Goal: Transaction & Acquisition: Book appointment/travel/reservation

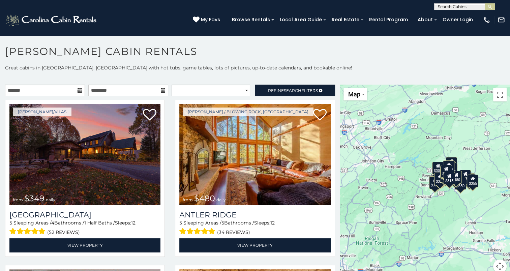
click at [80, 90] on icon at bounding box center [80, 90] width 5 height 5
click at [78, 90] on icon at bounding box center [80, 90] width 5 height 5
click at [78, 89] on icon at bounding box center [80, 90] width 5 height 5
click at [62, 90] on input "text" at bounding box center [45, 90] width 80 height 11
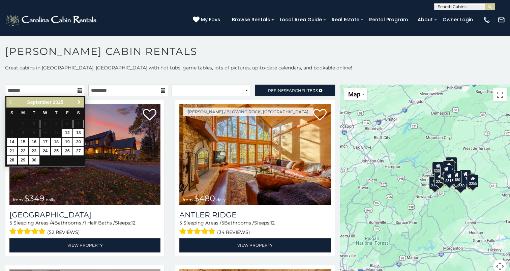
click at [77, 102] on span "Next" at bounding box center [79, 101] width 5 height 5
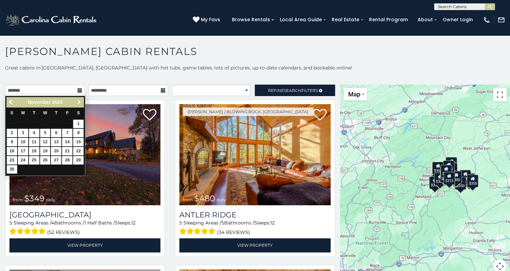
click at [77, 102] on span "Next" at bounding box center [79, 101] width 5 height 5
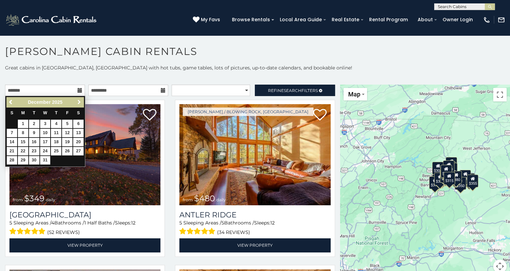
click at [77, 102] on span "Next" at bounding box center [79, 101] width 5 height 5
click at [66, 139] on link "16" at bounding box center [67, 142] width 10 height 8
type input "**********"
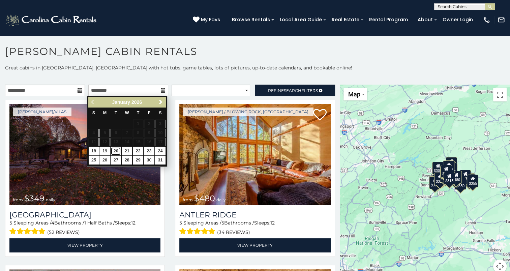
click at [118, 149] on link "20" at bounding box center [116, 151] width 10 height 8
type input "**********"
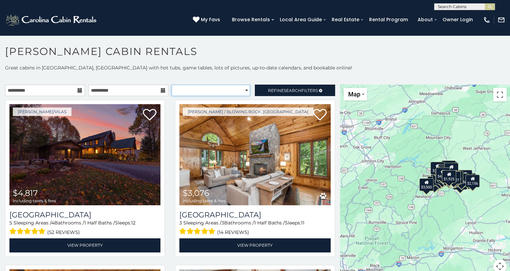
click at [243, 90] on select "**********" at bounding box center [211, 90] width 79 height 11
click at [222, 79] on p at bounding box center [255, 78] width 510 height 7
click at [237, 93] on select "**********" at bounding box center [211, 90] width 79 height 11
select select "**********"
click at [172, 85] on select "**********" at bounding box center [211, 90] width 79 height 11
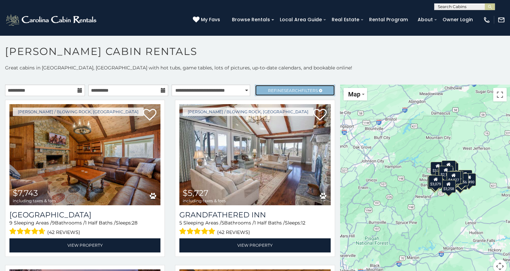
click at [269, 93] on link "Refine Search Filters" at bounding box center [295, 90] width 80 height 11
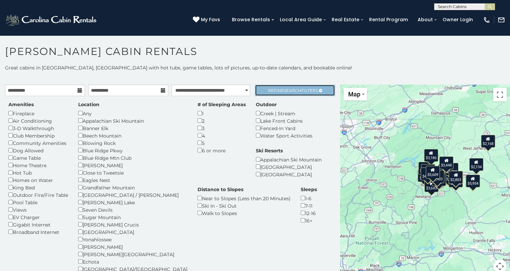
click at [268, 92] on span "Refine Search Filters" at bounding box center [293, 90] width 50 height 5
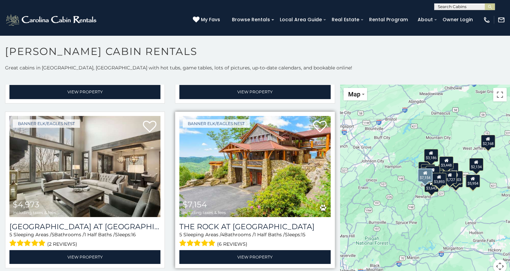
scroll to position [169, 0]
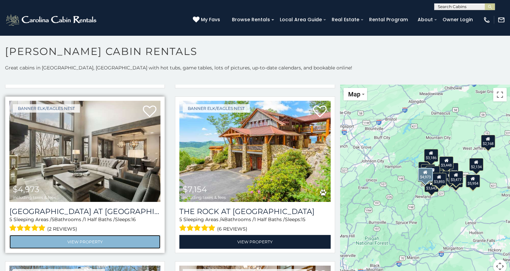
click at [69, 239] on link "View Property" at bounding box center [84, 242] width 151 height 14
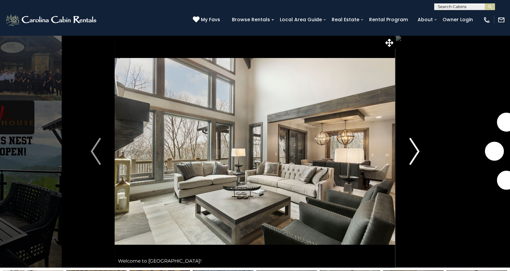
click at [416, 151] on img "Next" at bounding box center [414, 151] width 10 height 27
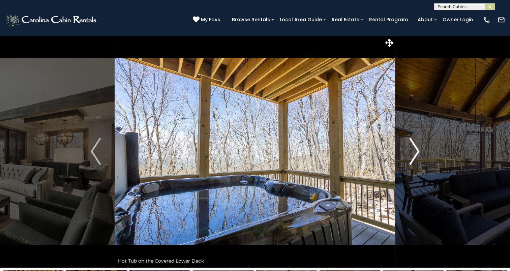
click at [416, 152] on img "Next" at bounding box center [414, 151] width 10 height 27
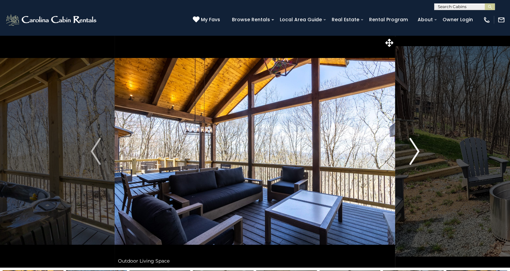
click at [416, 153] on img "Next" at bounding box center [414, 151] width 10 height 27
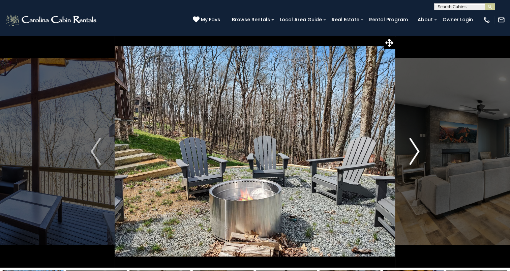
click at [416, 156] on img "Next" at bounding box center [414, 151] width 10 height 27
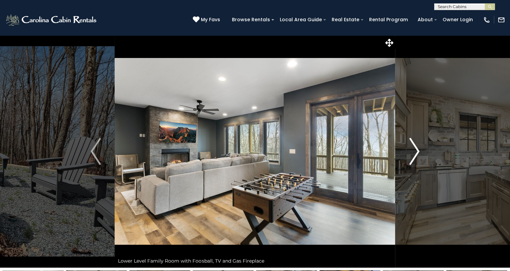
click at [416, 156] on img "Next" at bounding box center [414, 151] width 10 height 27
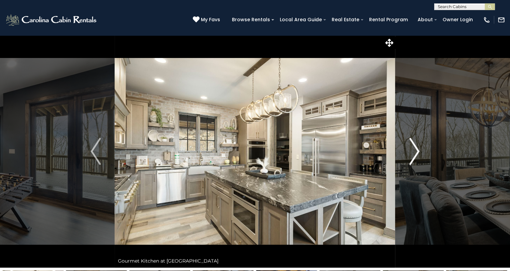
click at [413, 157] on img "Next" at bounding box center [414, 151] width 10 height 27
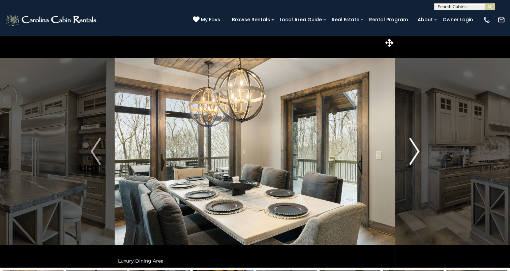
click at [413, 157] on img "Next" at bounding box center [414, 151] width 10 height 27
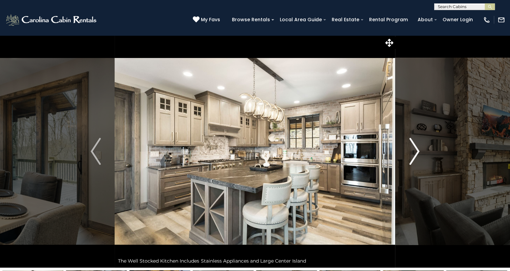
click at [413, 157] on img "Next" at bounding box center [414, 151] width 10 height 27
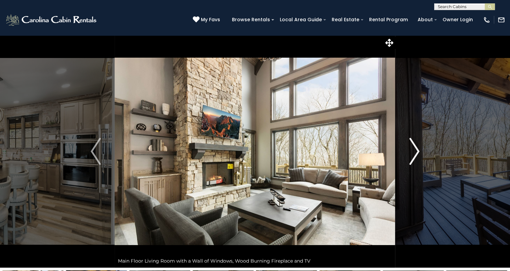
click at [413, 157] on img "Next" at bounding box center [414, 151] width 10 height 27
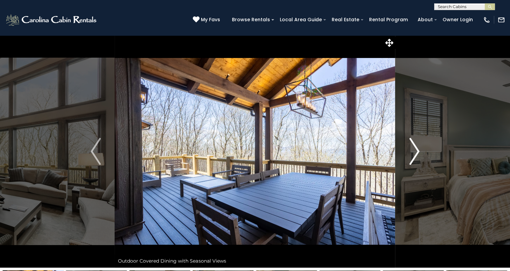
click at [413, 157] on img "Next" at bounding box center [414, 151] width 10 height 27
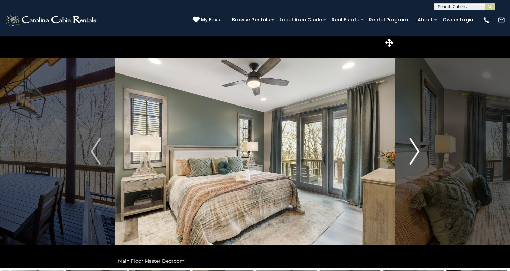
click at [413, 157] on img "Next" at bounding box center [414, 151] width 10 height 27
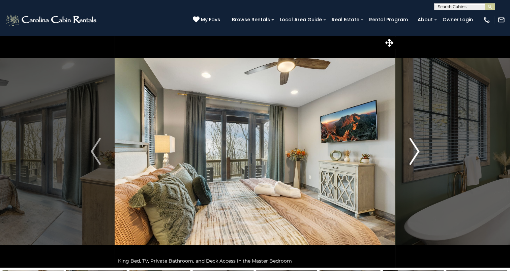
click at [413, 157] on img "Next" at bounding box center [414, 151] width 10 height 27
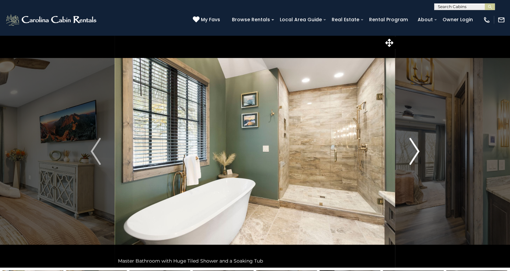
click at [413, 157] on img "Next" at bounding box center [414, 151] width 10 height 27
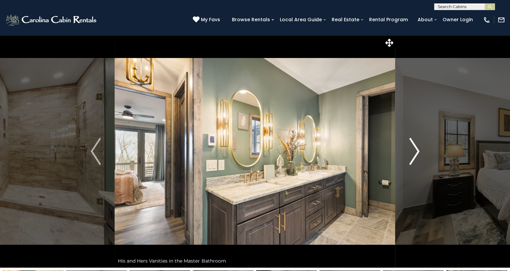
click at [413, 157] on img "Next" at bounding box center [414, 151] width 10 height 27
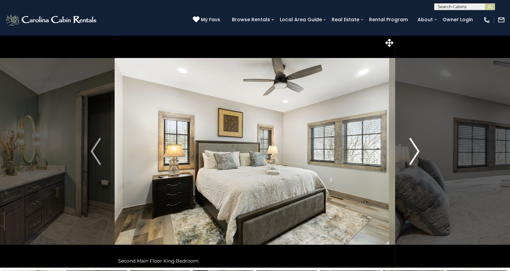
click at [413, 157] on img "Next" at bounding box center [414, 151] width 10 height 27
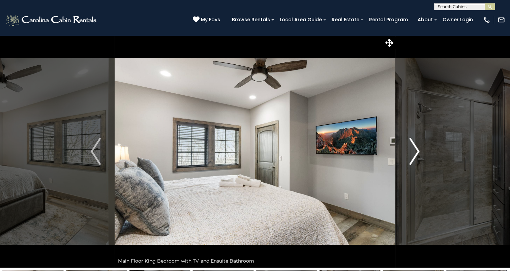
click at [413, 157] on img "Next" at bounding box center [414, 151] width 10 height 27
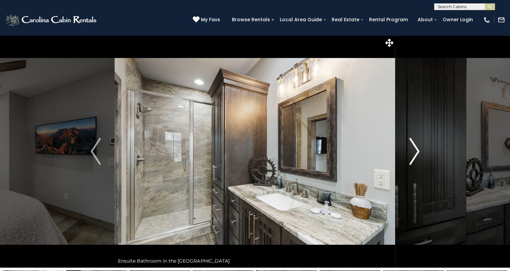
click at [413, 157] on img "Next" at bounding box center [414, 151] width 10 height 27
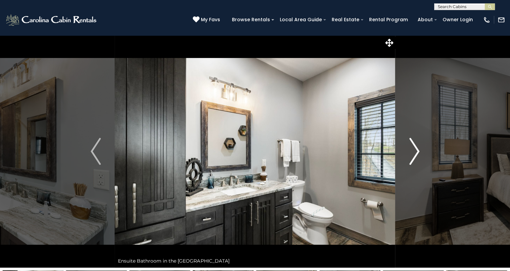
click at [413, 157] on img "Next" at bounding box center [414, 151] width 10 height 27
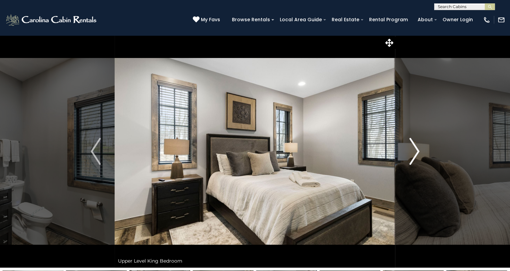
click at [413, 158] on img "Next" at bounding box center [414, 151] width 10 height 27
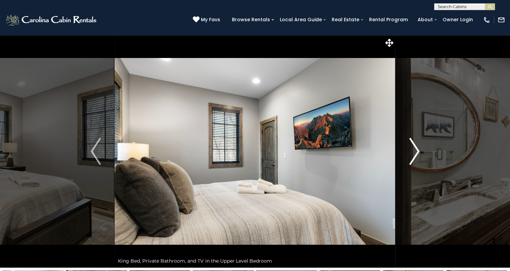
click at [413, 158] on img "Next" at bounding box center [414, 151] width 10 height 27
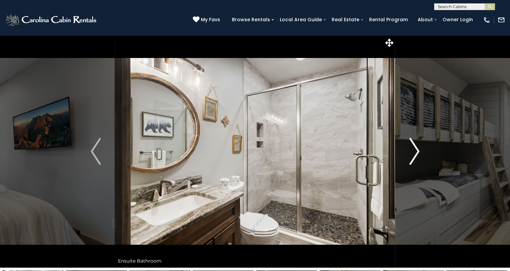
click at [413, 158] on img "Next" at bounding box center [414, 151] width 10 height 27
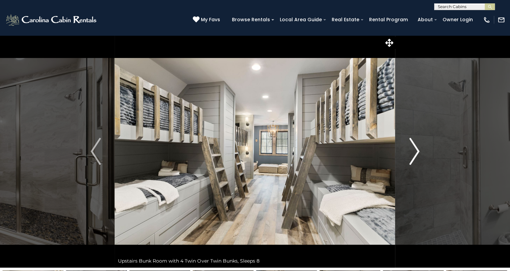
click at [413, 160] on img "Next" at bounding box center [414, 151] width 10 height 27
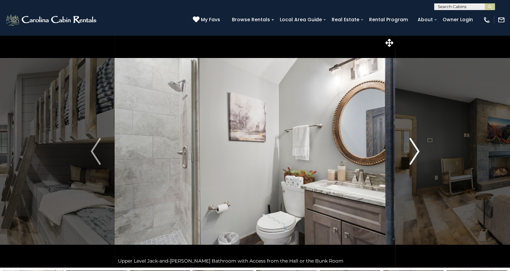
click at [413, 160] on img "Next" at bounding box center [414, 151] width 10 height 27
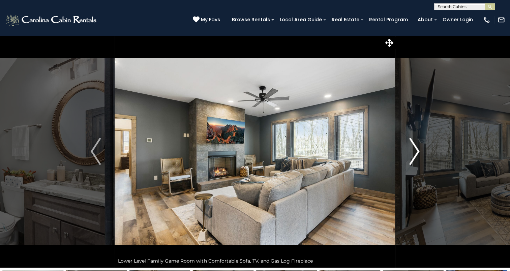
click at [413, 160] on img "Next" at bounding box center [414, 151] width 10 height 27
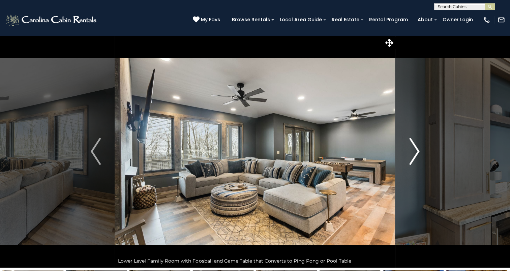
click at [413, 160] on img "Next" at bounding box center [414, 151] width 10 height 27
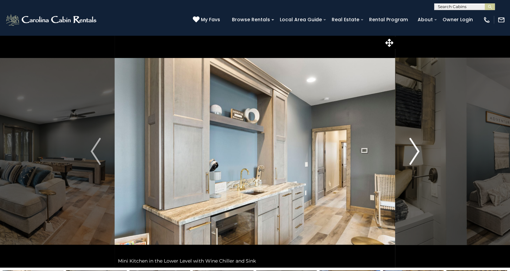
click at [413, 160] on img "Next" at bounding box center [414, 151] width 10 height 27
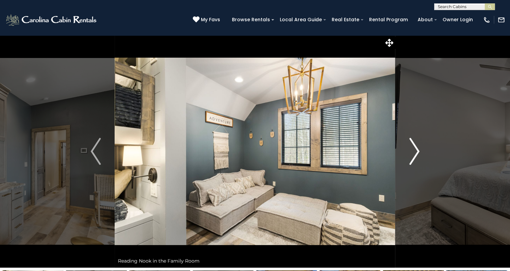
click at [413, 160] on img "Next" at bounding box center [414, 151] width 10 height 27
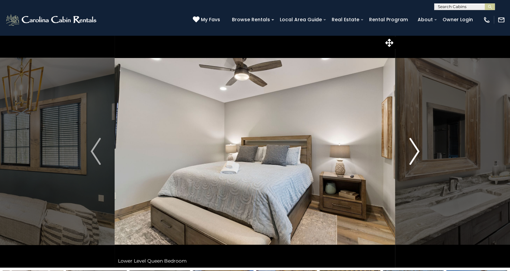
click at [410, 157] on img "Next" at bounding box center [414, 151] width 10 height 27
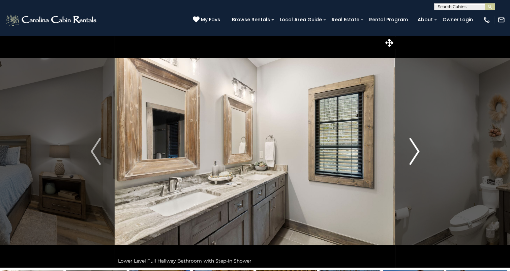
click at [412, 155] on img "Next" at bounding box center [414, 151] width 10 height 27
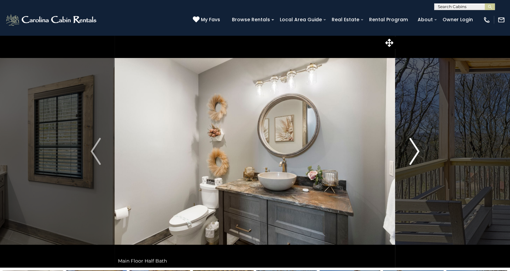
click at [412, 155] on img "Next" at bounding box center [414, 151] width 10 height 27
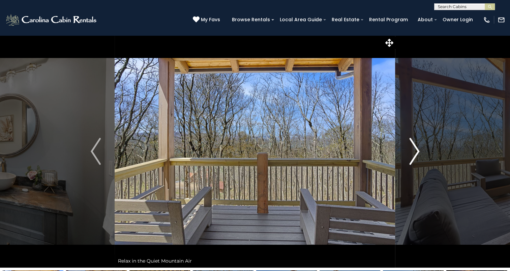
click at [412, 155] on img "Next" at bounding box center [414, 151] width 10 height 27
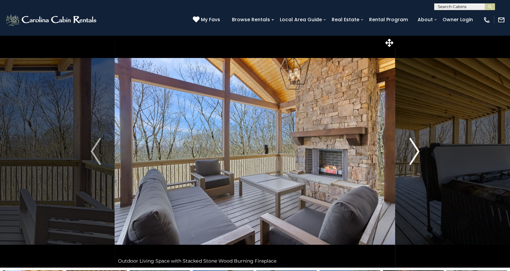
click at [412, 155] on img "Next" at bounding box center [414, 151] width 10 height 27
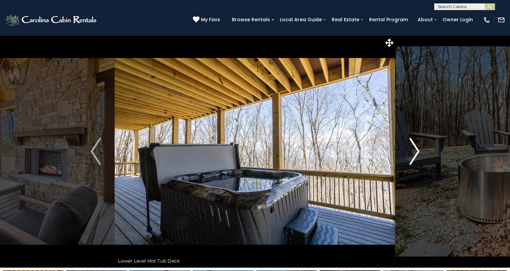
click at [412, 155] on img "Next" at bounding box center [414, 151] width 10 height 27
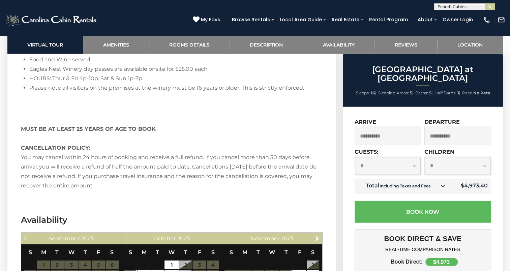
scroll to position [1821, 0]
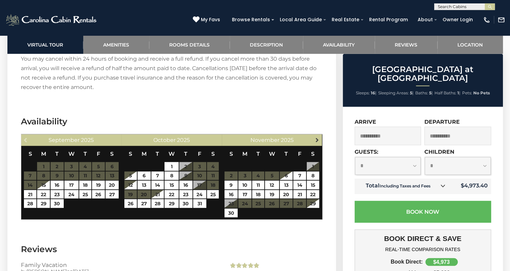
click at [317, 136] on link "Next" at bounding box center [317, 140] width 8 height 8
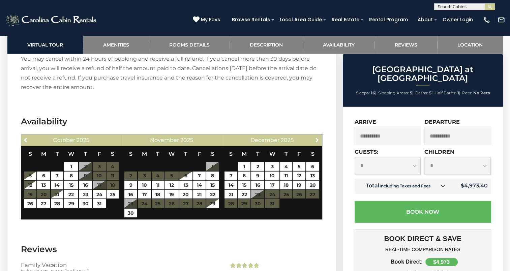
click at [317, 136] on link "Next" at bounding box center [317, 140] width 8 height 8
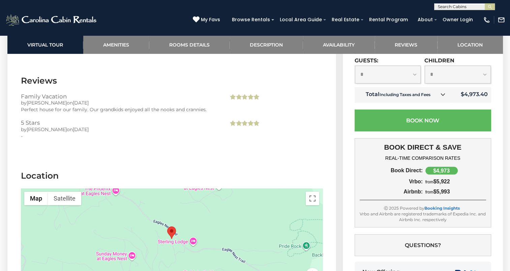
scroll to position [2057, 0]
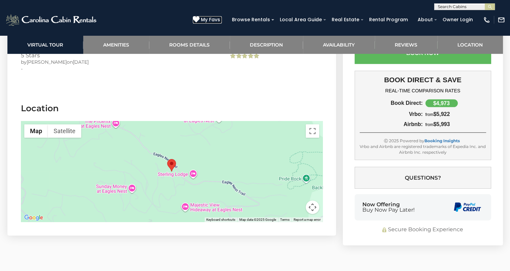
click at [200, 20] on icon at bounding box center [196, 19] width 7 height 7
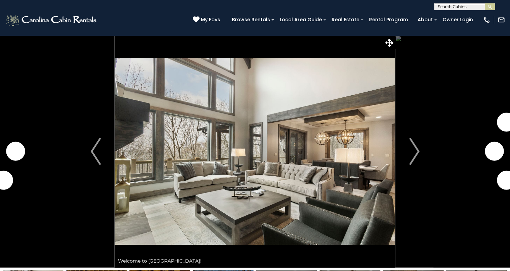
scroll to position [2057, 0]
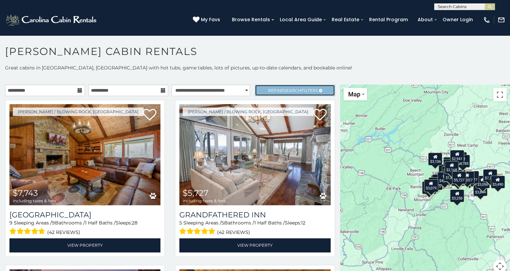
click at [271, 88] on span "Refine Search Filters" at bounding box center [293, 90] width 50 height 5
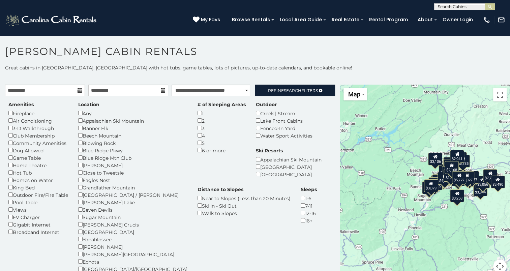
click at [283, 58] on h1 "[PERSON_NAME] Cabin Rentals" at bounding box center [255, 54] width 510 height 19
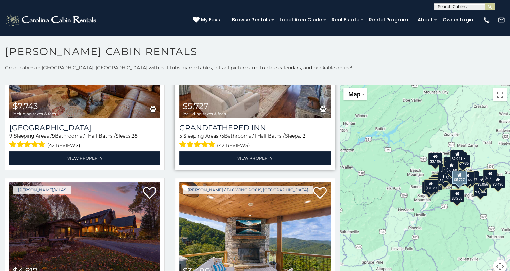
scroll to position [371, 0]
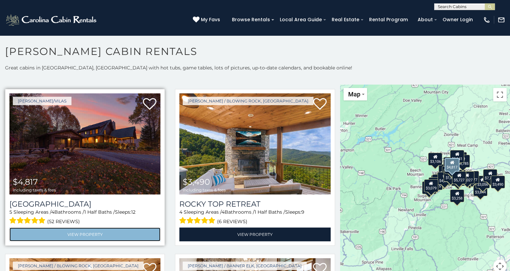
click at [67, 228] on link "View Property" at bounding box center [84, 235] width 151 height 14
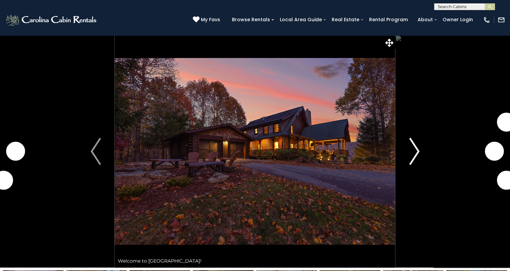
click at [419, 155] on img "Next" at bounding box center [414, 151] width 10 height 27
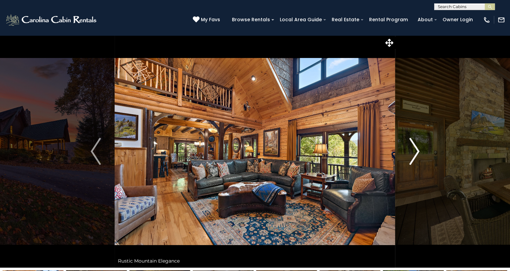
click at [415, 153] on img "Next" at bounding box center [414, 151] width 10 height 27
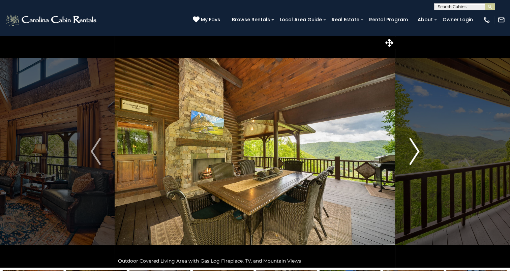
click at [415, 153] on img "Next" at bounding box center [414, 151] width 10 height 27
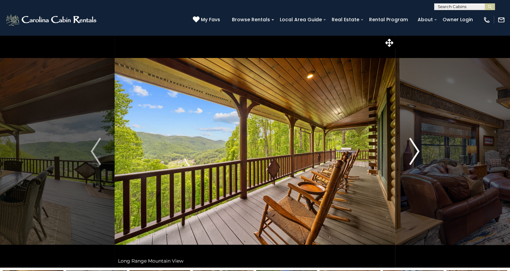
click at [415, 153] on img "Next" at bounding box center [414, 151] width 10 height 27
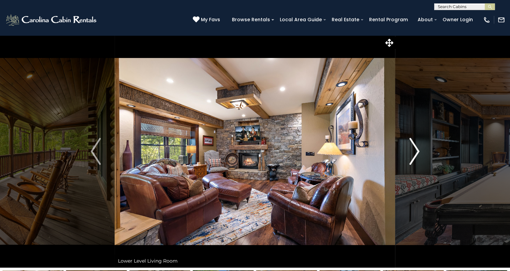
click at [415, 153] on img "Next" at bounding box center [414, 151] width 10 height 27
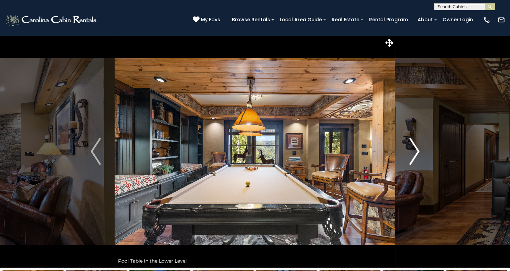
click at [415, 153] on img "Next" at bounding box center [414, 151] width 10 height 27
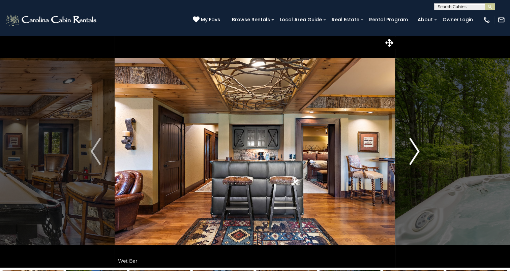
click at [415, 153] on img "Next" at bounding box center [414, 151] width 10 height 27
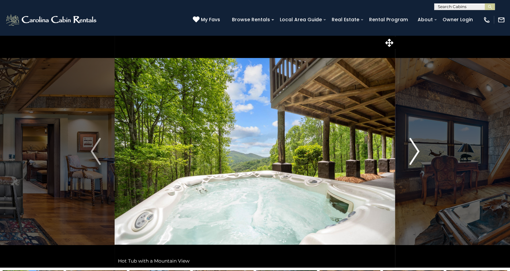
click at [415, 153] on img "Next" at bounding box center [414, 151] width 10 height 27
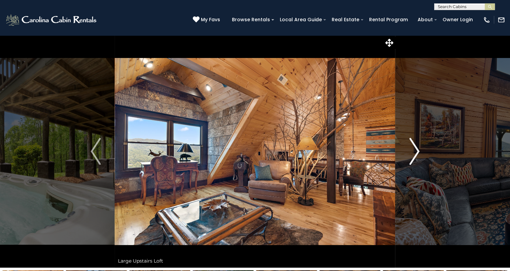
click at [415, 153] on img "Next" at bounding box center [414, 151] width 10 height 27
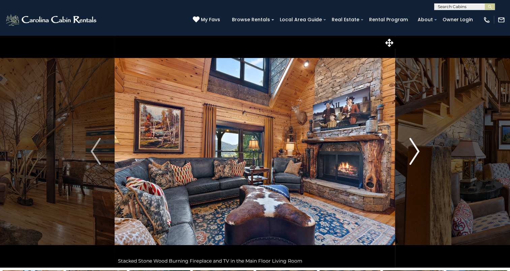
click at [415, 153] on img "Next" at bounding box center [414, 151] width 10 height 27
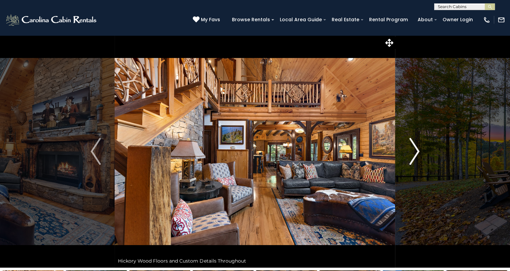
click at [415, 153] on img "Next" at bounding box center [414, 151] width 10 height 27
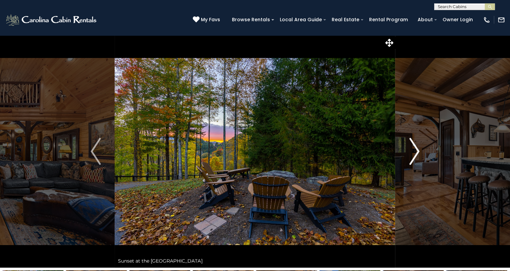
click at [415, 153] on img "Next" at bounding box center [414, 151] width 10 height 27
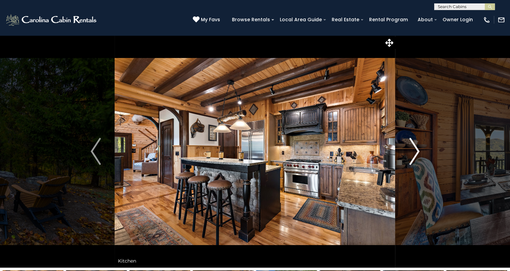
click at [415, 153] on img "Next" at bounding box center [414, 151] width 10 height 27
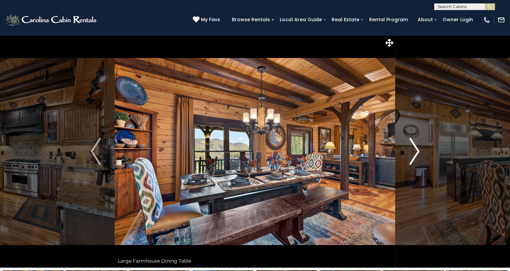
click at [415, 153] on img "Next" at bounding box center [414, 151] width 10 height 27
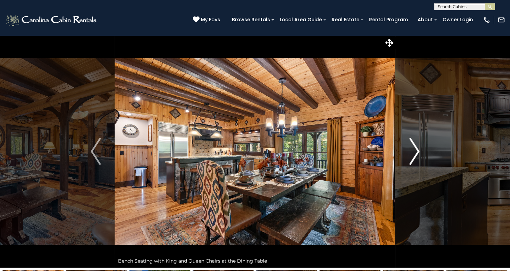
click at [415, 153] on img "Next" at bounding box center [414, 151] width 10 height 27
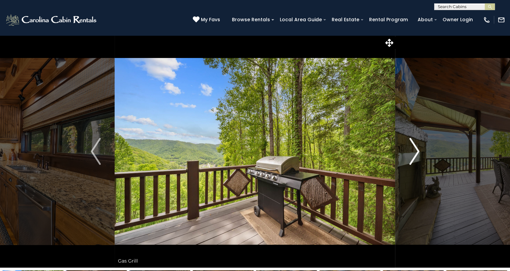
click at [415, 153] on img "Next" at bounding box center [414, 151] width 10 height 27
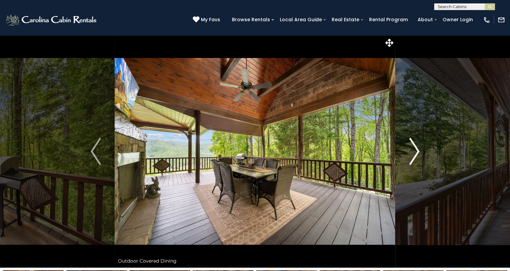
click at [415, 153] on img "Next" at bounding box center [414, 151] width 10 height 27
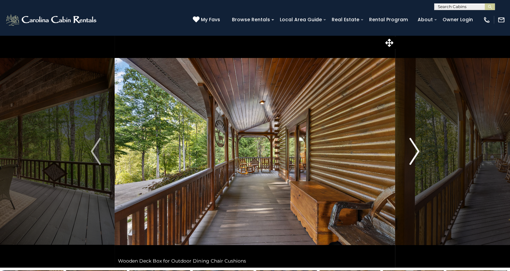
click at [415, 153] on img "Next" at bounding box center [414, 151] width 10 height 27
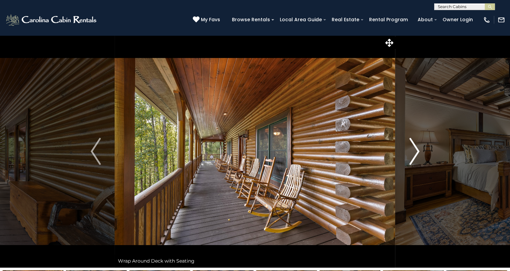
click at [415, 153] on img "Next" at bounding box center [414, 151] width 10 height 27
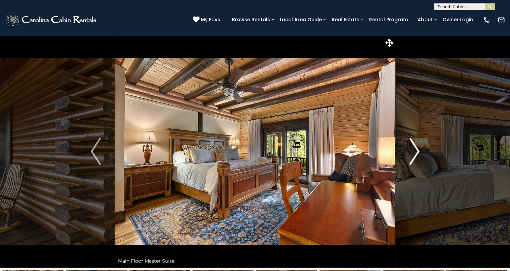
click at [415, 153] on img "Next" at bounding box center [414, 151] width 10 height 27
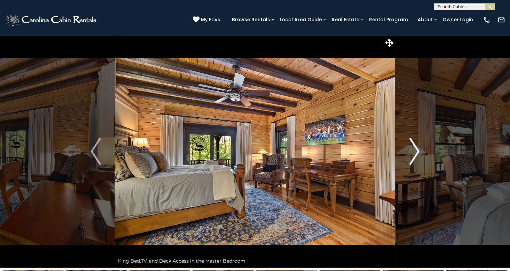
click at [415, 153] on img "Next" at bounding box center [414, 151] width 10 height 27
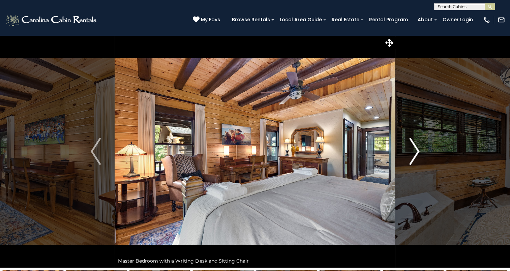
click at [415, 153] on img "Next" at bounding box center [414, 151] width 10 height 27
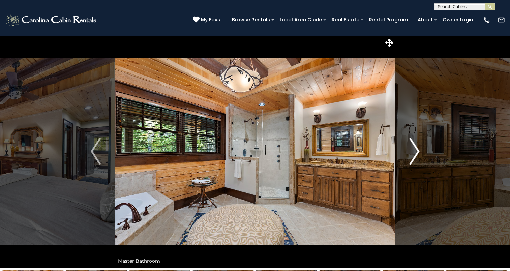
click at [415, 153] on img "Next" at bounding box center [414, 151] width 10 height 27
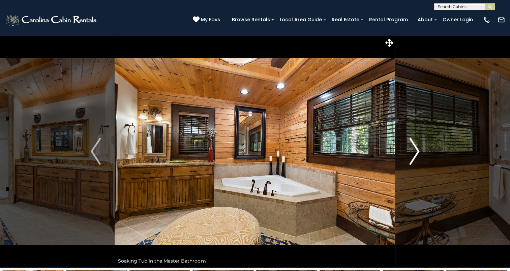
click at [415, 153] on img "Next" at bounding box center [414, 151] width 10 height 27
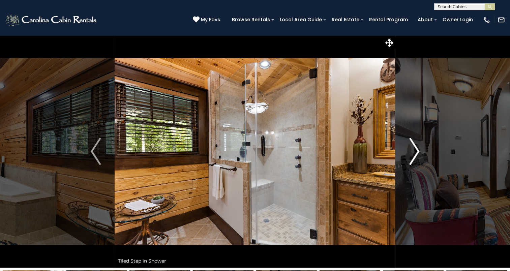
click at [415, 153] on img "Next" at bounding box center [414, 151] width 10 height 27
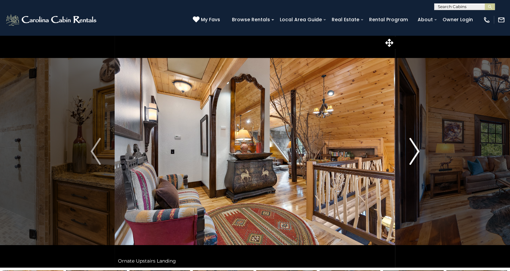
click at [415, 153] on img "Next" at bounding box center [414, 151] width 10 height 27
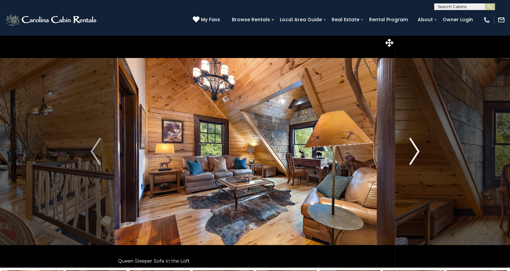
click at [415, 153] on img "Next" at bounding box center [414, 151] width 10 height 27
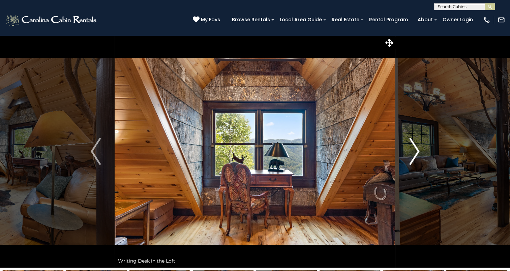
click at [415, 153] on img "Next" at bounding box center [414, 151] width 10 height 27
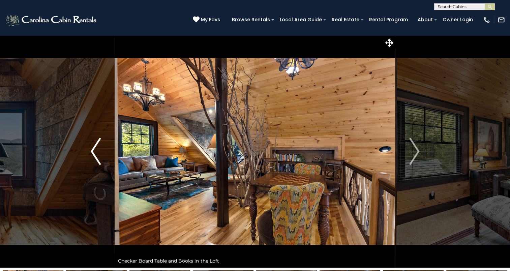
click at [97, 150] on img "Previous" at bounding box center [96, 151] width 10 height 27
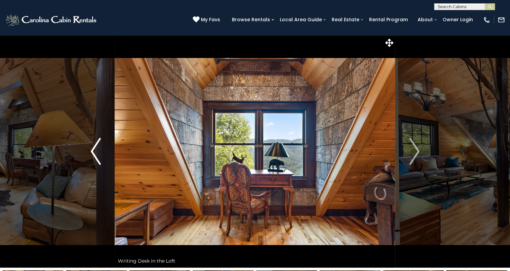
click at [97, 150] on img "Previous" at bounding box center [96, 151] width 10 height 27
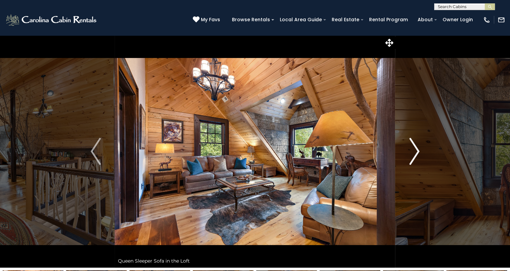
click at [415, 161] on img "Next" at bounding box center [414, 151] width 10 height 27
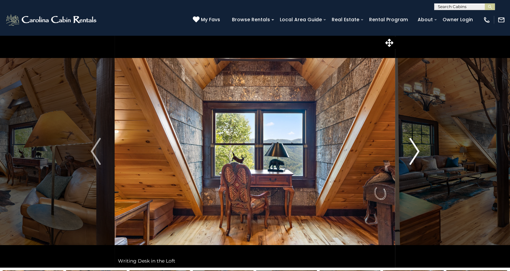
click at [415, 161] on img "Next" at bounding box center [414, 151] width 10 height 27
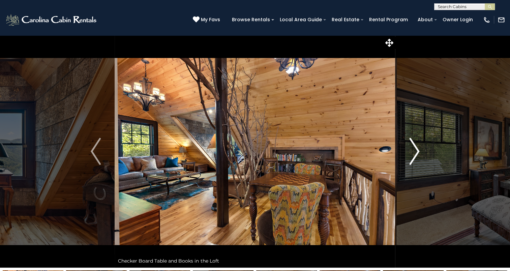
click at [415, 161] on img "Next" at bounding box center [414, 151] width 10 height 27
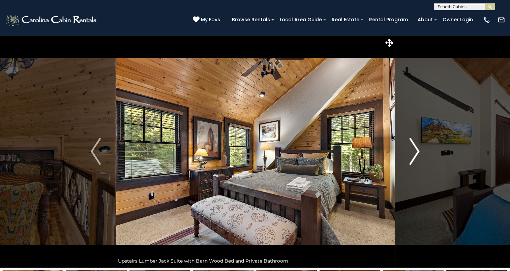
click at [415, 161] on img "Next" at bounding box center [414, 151] width 10 height 27
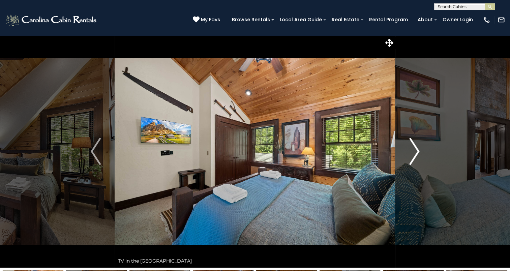
click at [415, 161] on img "Next" at bounding box center [414, 151] width 10 height 27
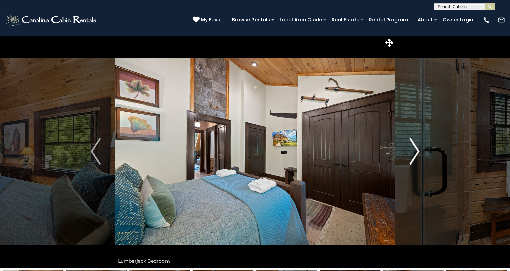
click at [415, 161] on img "Next" at bounding box center [414, 151] width 10 height 27
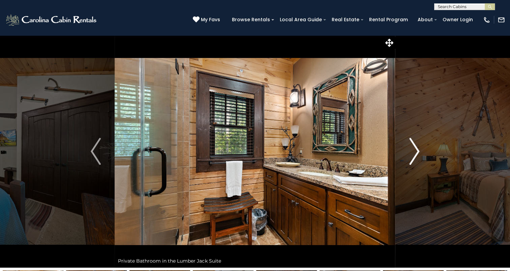
click at [415, 161] on img "Next" at bounding box center [414, 151] width 10 height 27
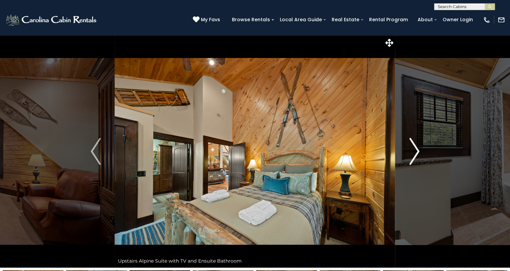
click at [415, 161] on img "Next" at bounding box center [414, 151] width 10 height 27
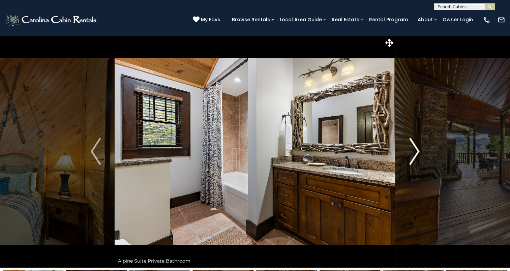
click at [415, 161] on img "Next" at bounding box center [414, 151] width 10 height 27
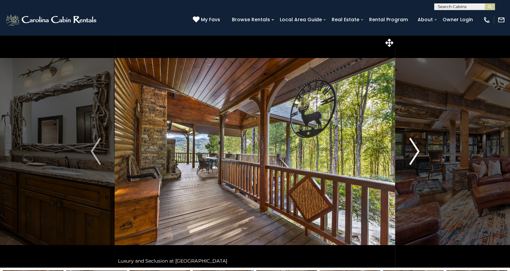
click at [418, 158] on img "Next" at bounding box center [414, 151] width 10 height 27
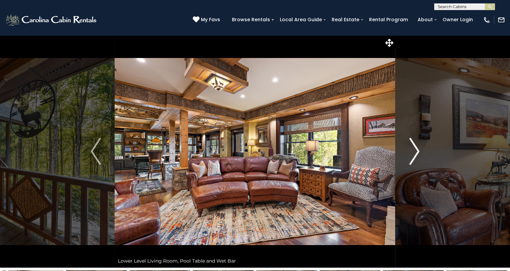
click at [418, 158] on img "Next" at bounding box center [414, 151] width 10 height 27
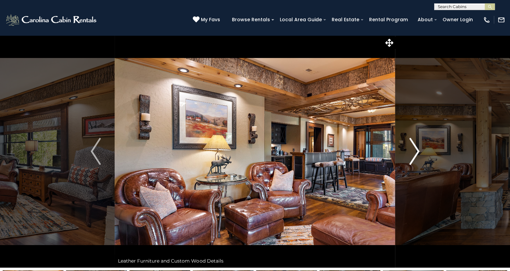
click at [418, 158] on img "Next" at bounding box center [414, 151] width 10 height 27
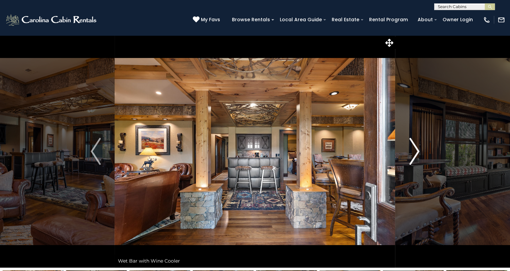
click at [418, 158] on img "Next" at bounding box center [414, 151] width 10 height 27
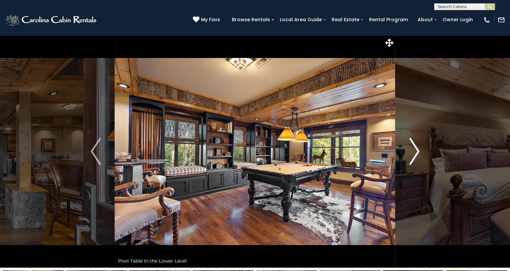
click at [418, 158] on img "Next" at bounding box center [414, 151] width 10 height 27
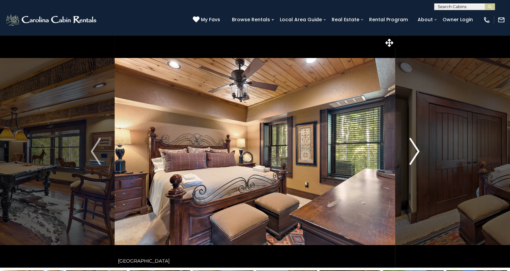
click at [418, 158] on img "Next" at bounding box center [414, 151] width 10 height 27
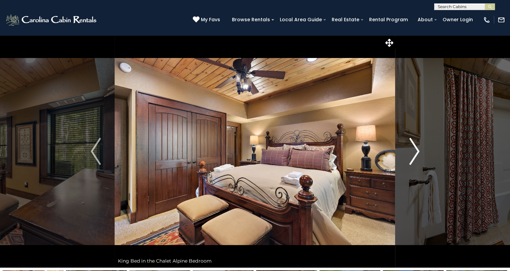
click at [418, 158] on img "Next" at bounding box center [414, 151] width 10 height 27
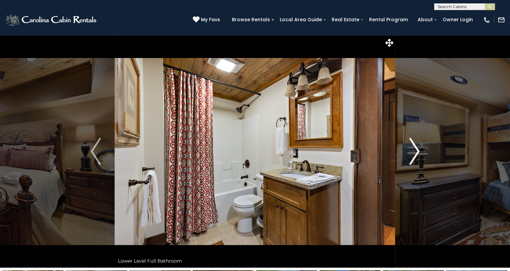
click at [418, 158] on img "Next" at bounding box center [414, 151] width 10 height 27
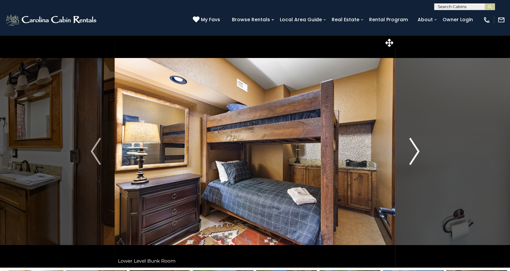
click at [418, 158] on img "Next" at bounding box center [414, 151] width 10 height 27
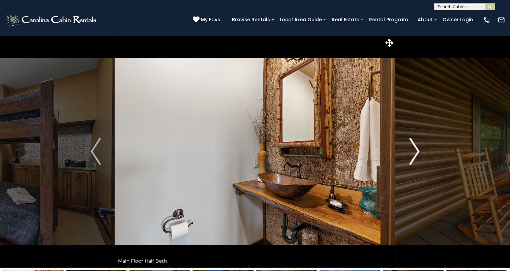
click at [418, 158] on img "Next" at bounding box center [414, 151] width 10 height 27
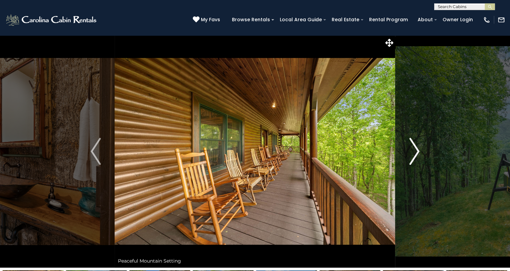
click at [418, 158] on img "Next" at bounding box center [414, 151] width 10 height 27
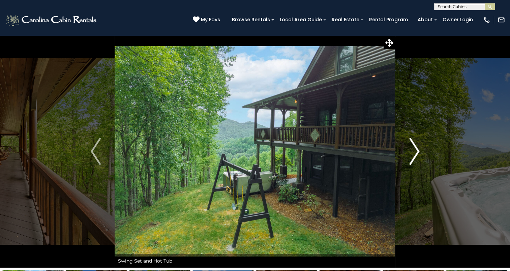
click at [418, 158] on img "Next" at bounding box center [414, 151] width 10 height 27
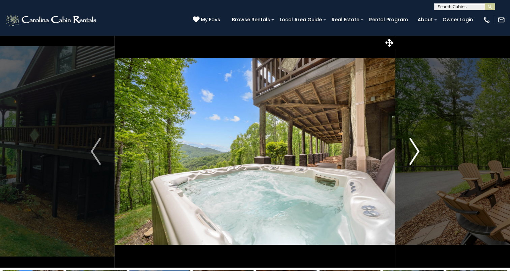
click at [418, 158] on img "Next" at bounding box center [414, 151] width 10 height 27
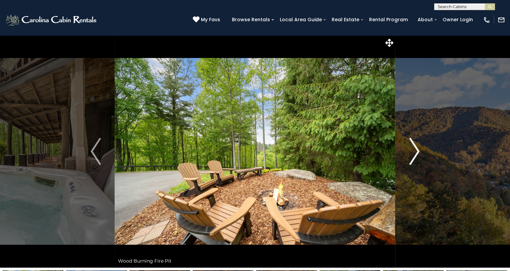
click at [418, 158] on img "Next" at bounding box center [414, 151] width 10 height 27
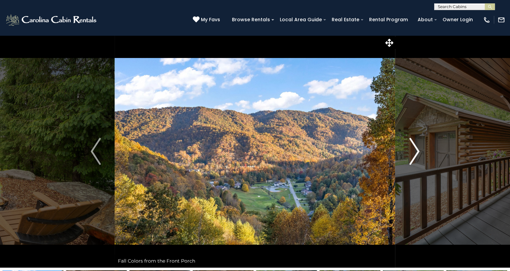
click at [418, 158] on img "Next" at bounding box center [414, 151] width 10 height 27
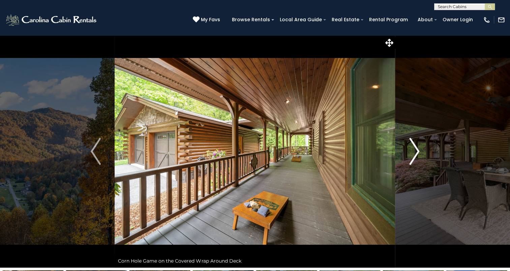
click at [418, 158] on img "Next" at bounding box center [414, 151] width 10 height 27
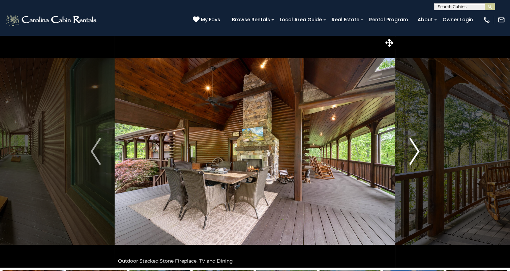
click at [418, 158] on img "Next" at bounding box center [414, 151] width 10 height 27
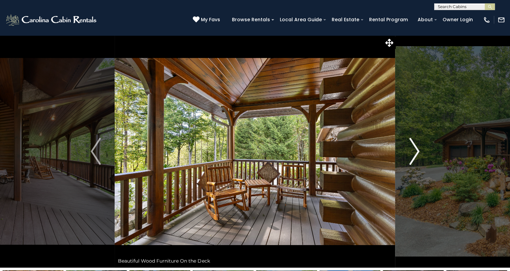
click at [418, 158] on img "Next" at bounding box center [414, 151] width 10 height 27
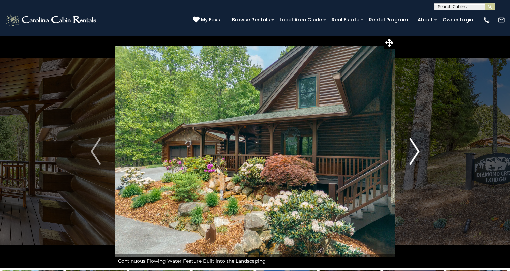
click at [418, 158] on img "Next" at bounding box center [414, 151] width 10 height 27
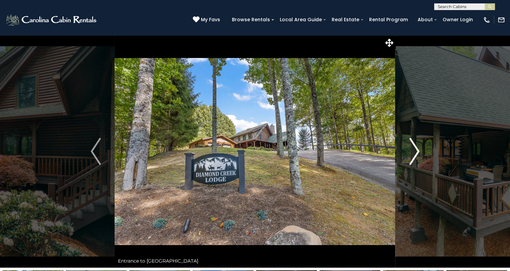
click at [418, 158] on img "Next" at bounding box center [414, 151] width 10 height 27
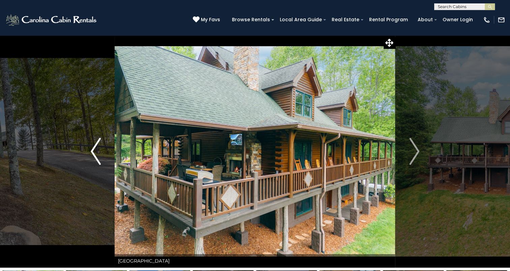
click at [96, 151] on img "Previous" at bounding box center [96, 151] width 10 height 27
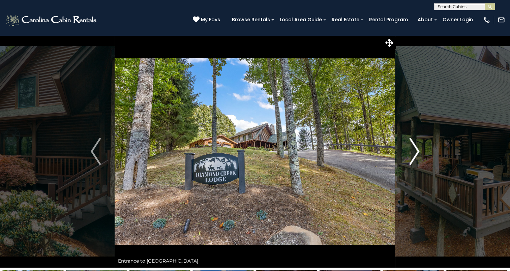
click at [417, 156] on img "Next" at bounding box center [414, 151] width 10 height 27
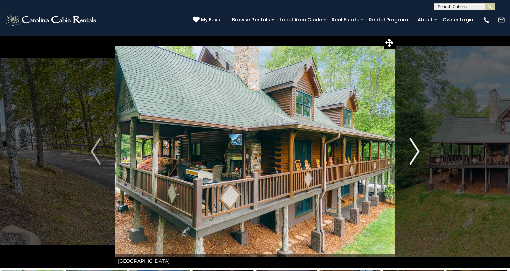
click at [417, 156] on img "Next" at bounding box center [414, 151] width 10 height 27
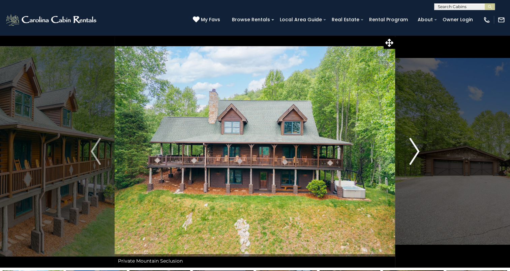
click at [417, 156] on img "Next" at bounding box center [414, 151] width 10 height 27
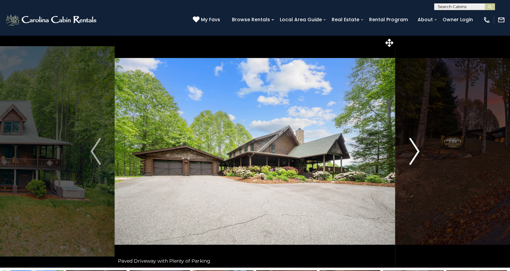
click at [417, 156] on img "Next" at bounding box center [414, 151] width 10 height 27
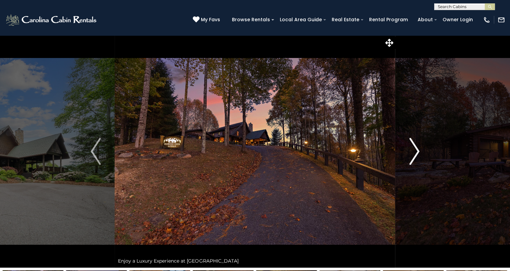
click at [415, 154] on img "Next" at bounding box center [414, 151] width 10 height 27
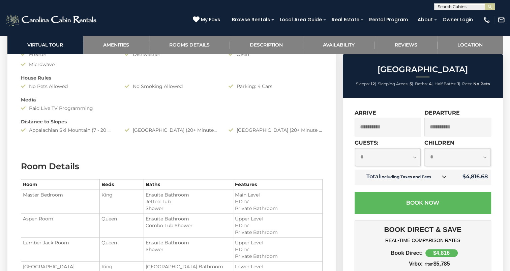
scroll to position [944, 0]
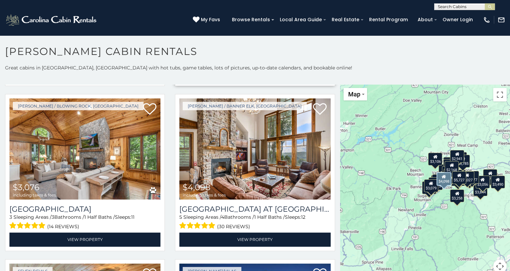
scroll to position [337, 0]
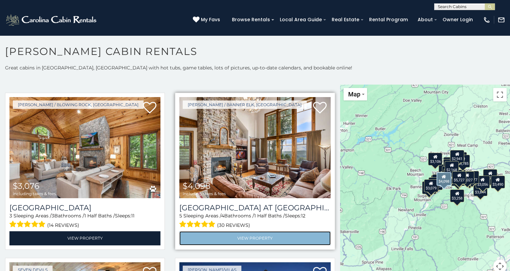
click at [252, 231] on link "View Property" at bounding box center [254, 238] width 151 height 14
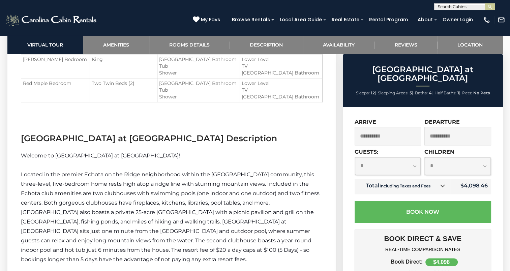
scroll to position [742, 0]
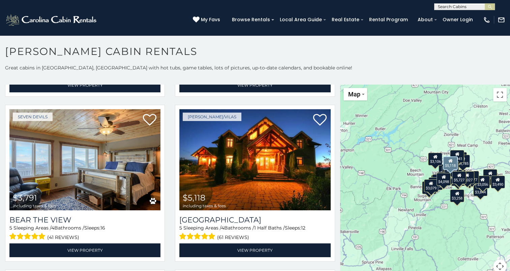
scroll to position [506, 0]
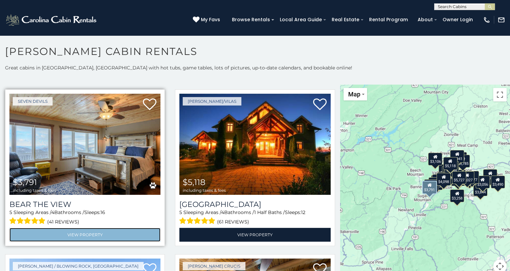
click at [85, 228] on link "View Property" at bounding box center [84, 235] width 151 height 14
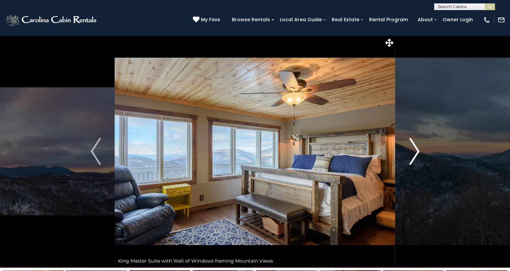
click at [409, 161] on img "Next" at bounding box center [414, 151] width 10 height 27
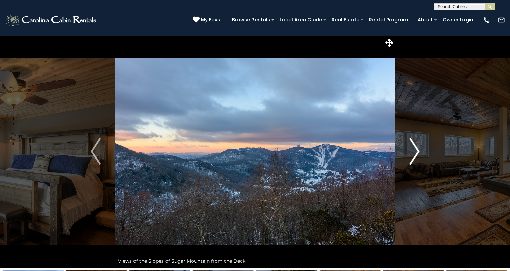
click at [409, 161] on img "Next" at bounding box center [414, 151] width 10 height 27
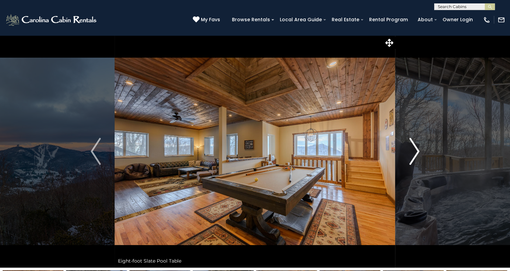
click at [409, 161] on img "Next" at bounding box center [414, 151] width 10 height 27
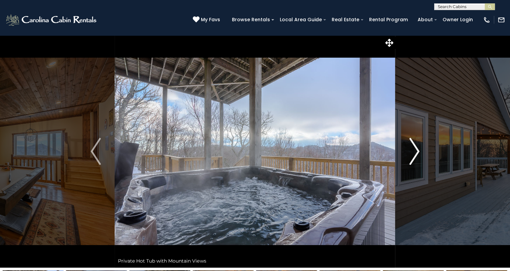
click at [409, 161] on img "Next" at bounding box center [414, 151] width 10 height 27
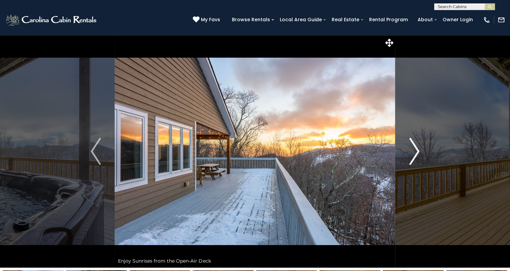
click at [409, 161] on img "Next" at bounding box center [414, 151] width 10 height 27
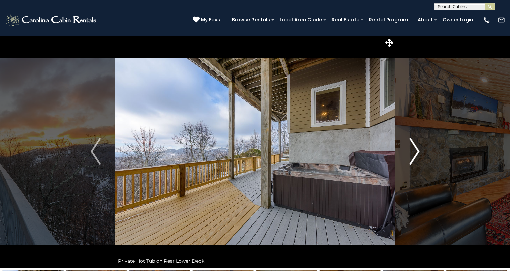
click at [409, 161] on img "Next" at bounding box center [414, 151] width 10 height 27
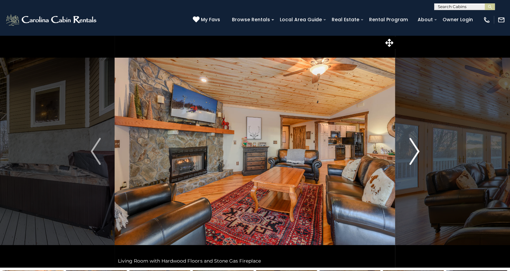
click at [409, 161] on img "Next" at bounding box center [414, 151] width 10 height 27
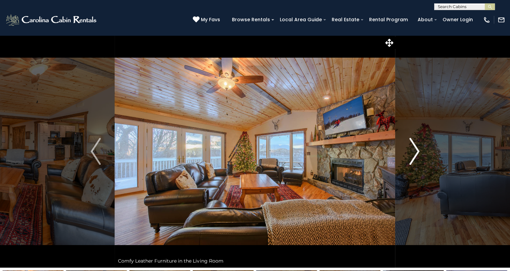
click at [409, 161] on img "Next" at bounding box center [414, 151] width 10 height 27
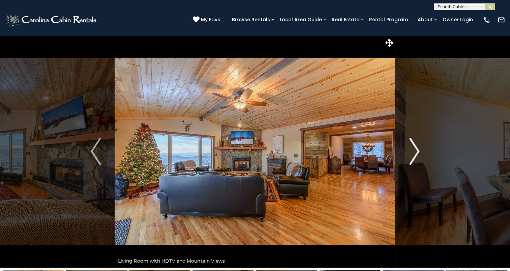
click at [409, 161] on img "Next" at bounding box center [414, 151] width 10 height 27
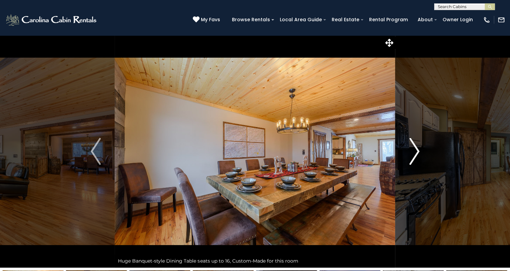
click at [409, 161] on img "Next" at bounding box center [414, 151] width 10 height 27
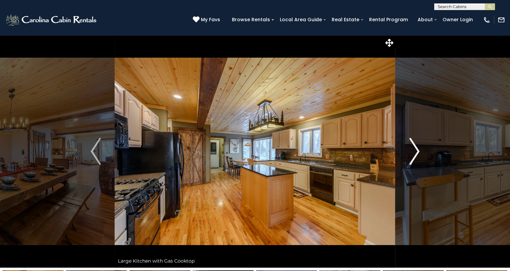
click at [409, 161] on img "Next" at bounding box center [414, 151] width 10 height 27
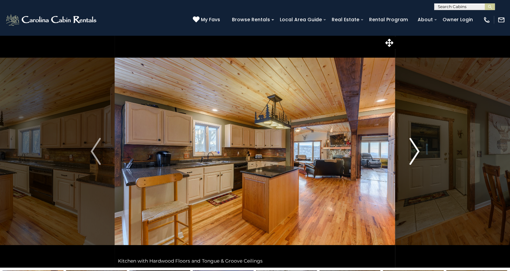
click at [409, 161] on img "Next" at bounding box center [414, 151] width 10 height 27
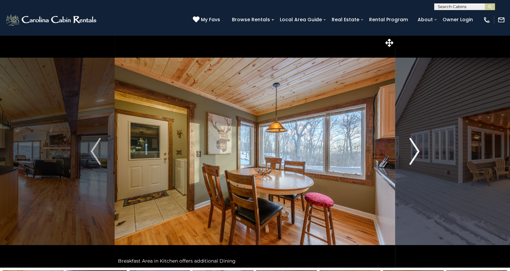
click at [409, 161] on img "Next" at bounding box center [414, 151] width 10 height 27
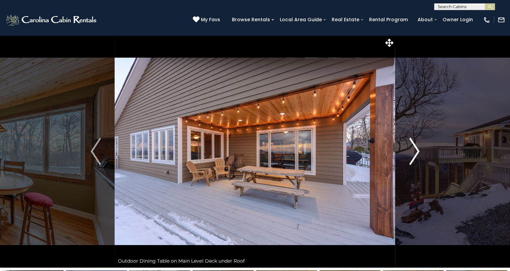
click at [409, 161] on img "Next" at bounding box center [414, 151] width 10 height 27
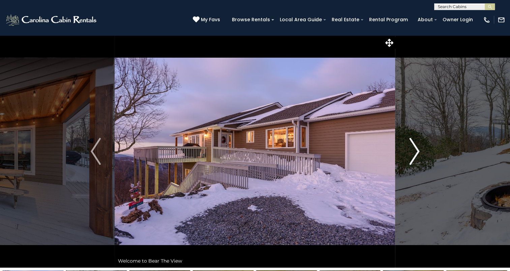
click at [409, 161] on img "Next" at bounding box center [414, 151] width 10 height 27
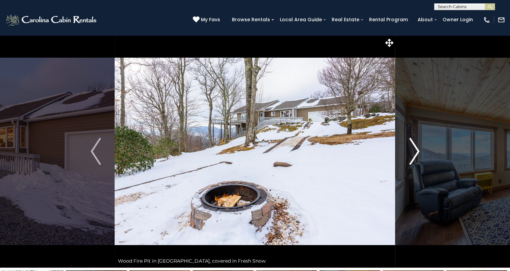
click at [409, 161] on img "Next" at bounding box center [414, 151] width 10 height 27
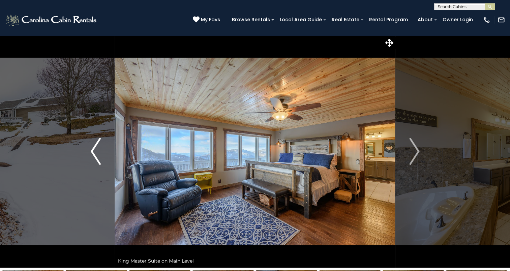
click at [89, 150] on button "Previous" at bounding box center [96, 151] width 38 height 233
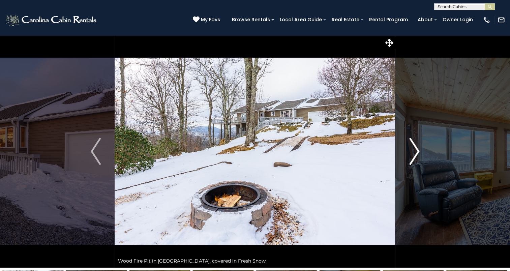
click at [409, 159] on img "Next" at bounding box center [414, 151] width 10 height 27
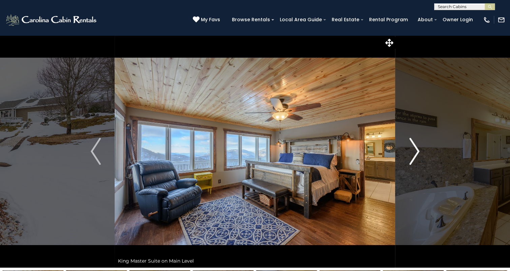
click at [409, 159] on img "Next" at bounding box center [414, 151] width 10 height 27
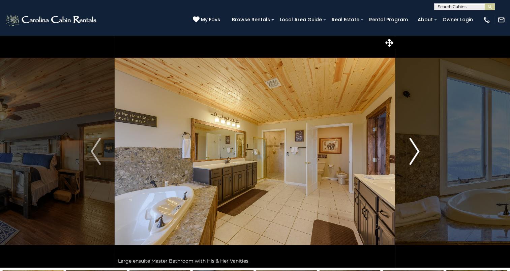
click at [409, 159] on img "Next" at bounding box center [414, 151] width 10 height 27
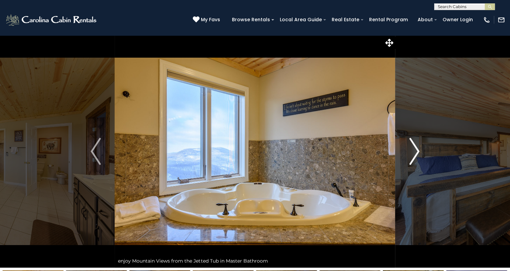
click at [409, 159] on img "Next" at bounding box center [414, 151] width 10 height 27
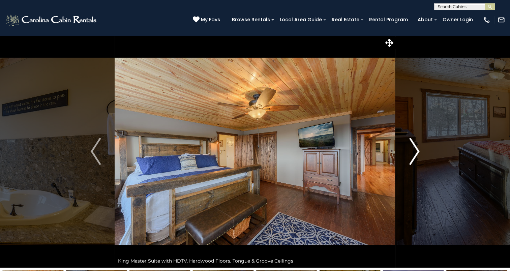
click at [409, 159] on img "Next" at bounding box center [414, 151] width 10 height 27
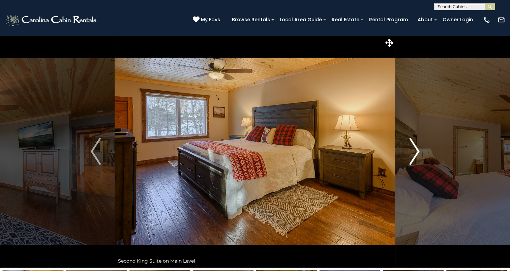
click at [409, 159] on img "Next" at bounding box center [414, 151] width 10 height 27
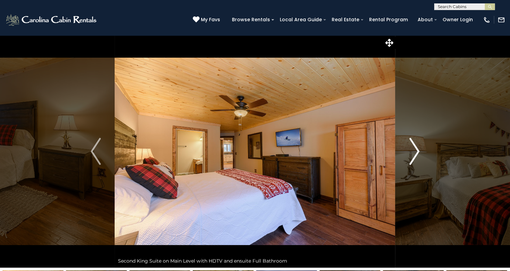
click at [409, 159] on img "Next" at bounding box center [414, 151] width 10 height 27
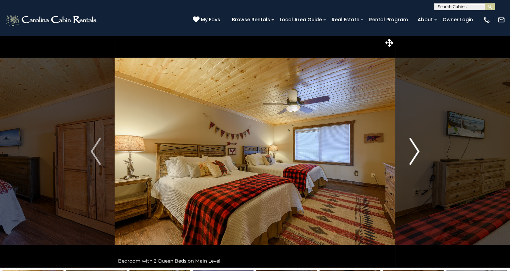
click at [409, 159] on img "Next" at bounding box center [414, 151] width 10 height 27
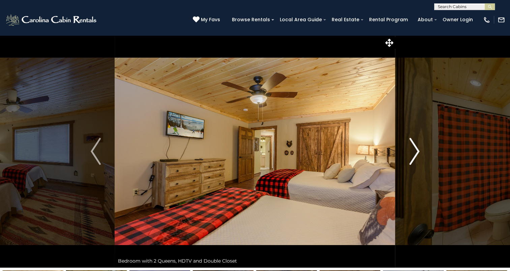
click at [409, 159] on img "Next" at bounding box center [414, 151] width 10 height 27
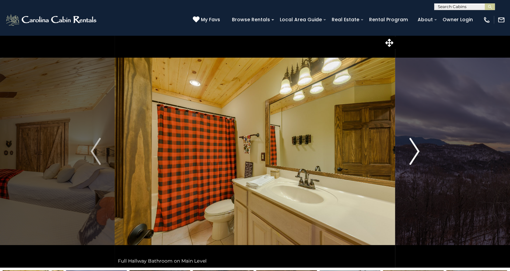
click at [409, 159] on img "Next" at bounding box center [414, 151] width 10 height 27
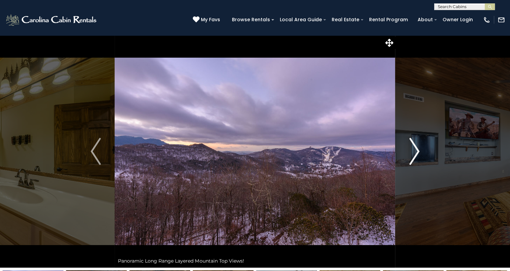
click at [409, 159] on img "Next" at bounding box center [414, 151] width 10 height 27
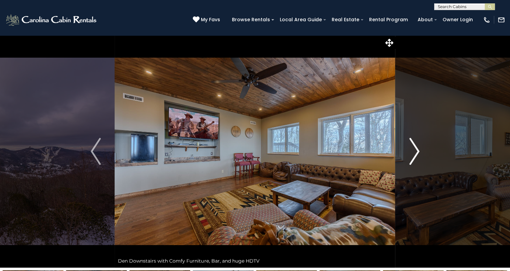
click at [409, 159] on img "Next" at bounding box center [414, 151] width 10 height 27
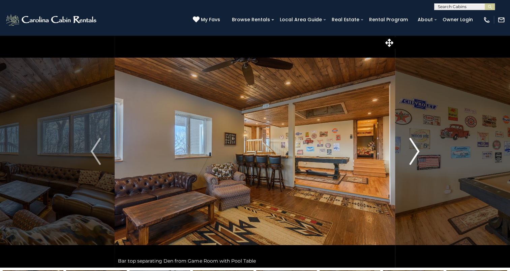
click at [409, 159] on img "Next" at bounding box center [414, 151] width 10 height 27
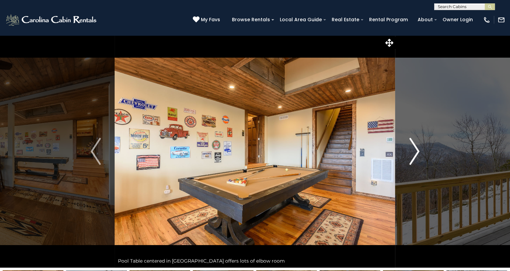
click at [409, 159] on img "Next" at bounding box center [414, 151] width 10 height 27
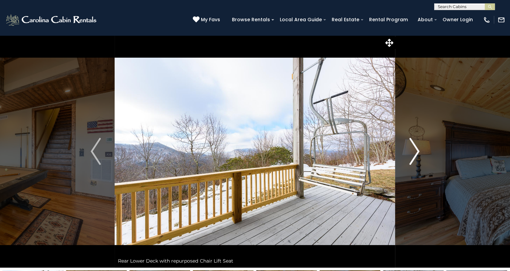
click at [409, 159] on img "Next" at bounding box center [414, 151] width 10 height 27
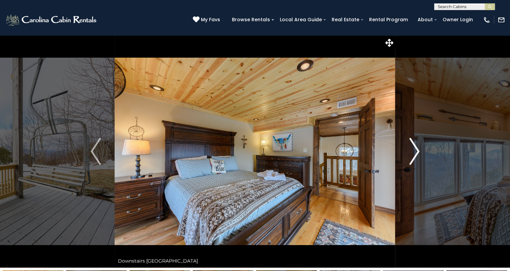
click at [409, 159] on img "Next" at bounding box center [414, 151] width 10 height 27
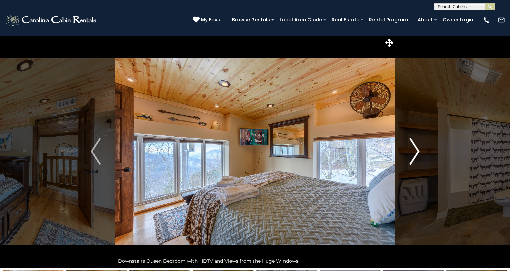
click at [409, 159] on img "Next" at bounding box center [414, 151] width 10 height 27
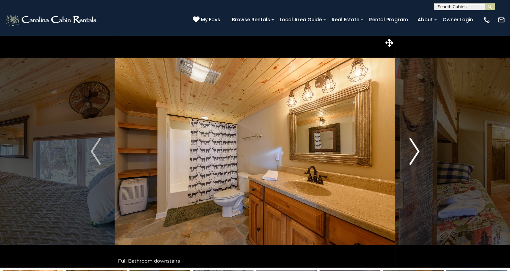
click at [409, 159] on img "Next" at bounding box center [414, 151] width 10 height 27
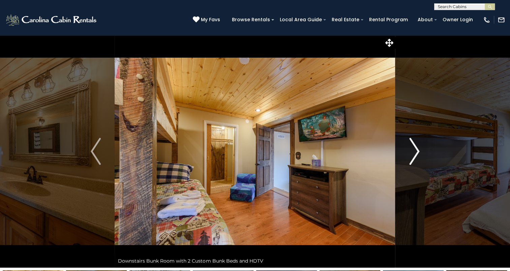
click at [409, 159] on img "Next" at bounding box center [414, 151] width 10 height 27
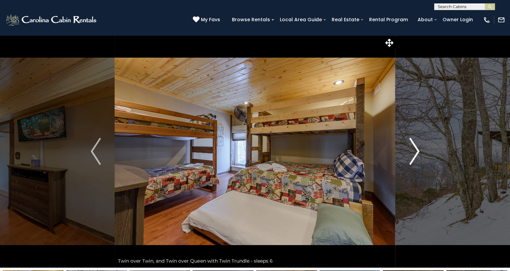
click at [409, 159] on img "Next" at bounding box center [414, 151] width 10 height 27
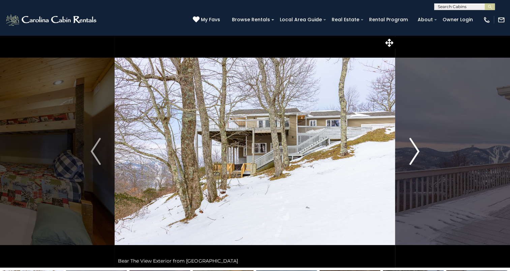
click at [409, 159] on img "Next" at bounding box center [414, 151] width 10 height 27
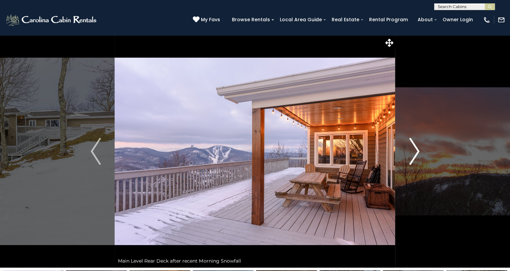
click at [409, 159] on img "Next" at bounding box center [414, 151] width 10 height 27
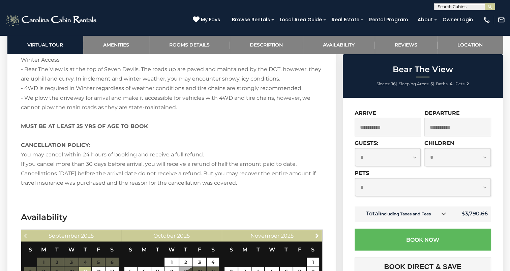
scroll to position [1247, 0]
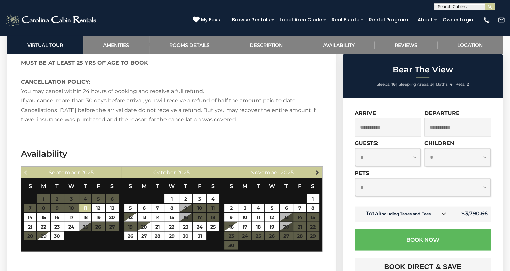
click at [316, 169] on span "Next" at bounding box center [317, 171] width 5 height 5
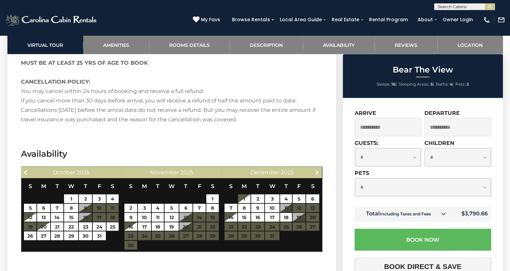
click at [316, 169] on span "Next" at bounding box center [317, 171] width 5 height 5
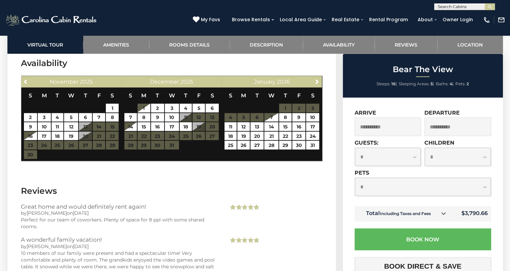
scroll to position [1382, 0]
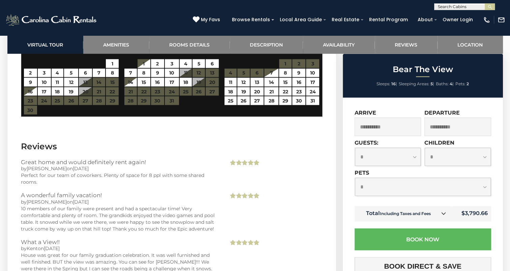
click at [413, 159] on select "**********" at bounding box center [388, 157] width 66 height 18
select select "**"
click at [355, 148] on select "**********" at bounding box center [388, 157] width 66 height 18
click at [432, 152] on select "**********" at bounding box center [458, 157] width 66 height 18
select select "*"
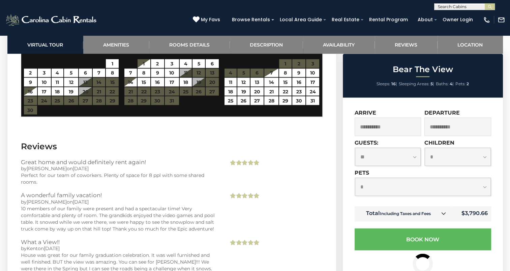
click at [425, 148] on select "**********" at bounding box center [458, 157] width 66 height 18
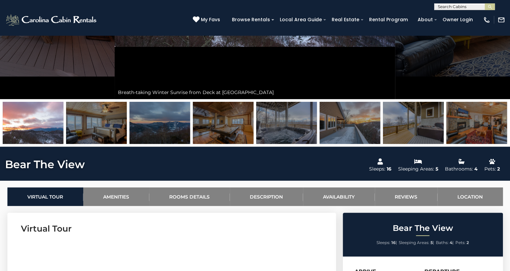
scroll to position [0, 0]
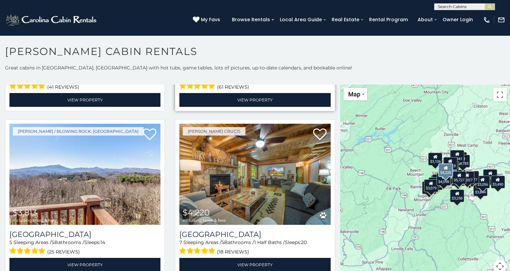
scroll to position [674, 0]
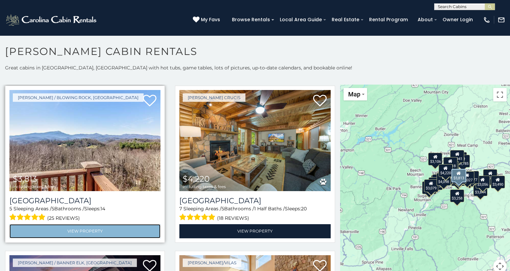
click at [55, 224] on link "View Property" at bounding box center [84, 231] width 151 height 14
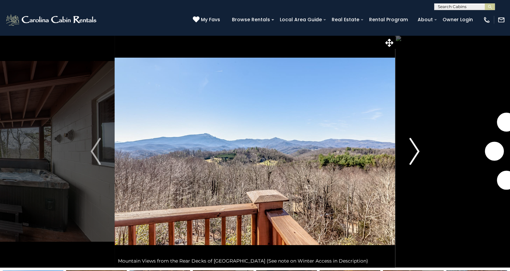
click at [409, 156] on button "Next" at bounding box center [414, 151] width 38 height 233
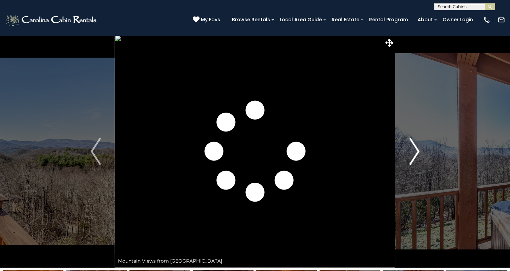
click at [409, 156] on button "Next" at bounding box center [414, 151] width 38 height 233
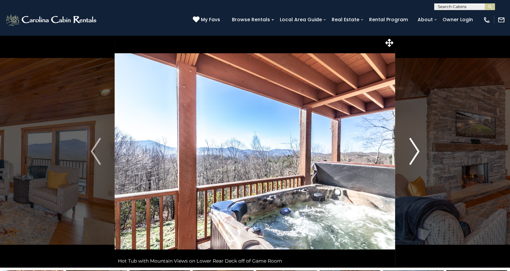
click at [409, 156] on button "Next" at bounding box center [414, 151] width 38 height 233
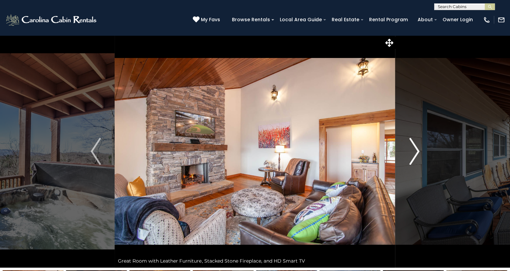
click at [409, 156] on button "Next" at bounding box center [414, 151] width 38 height 233
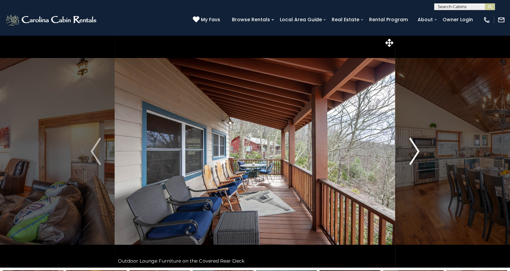
click at [409, 156] on button "Next" at bounding box center [414, 151] width 38 height 233
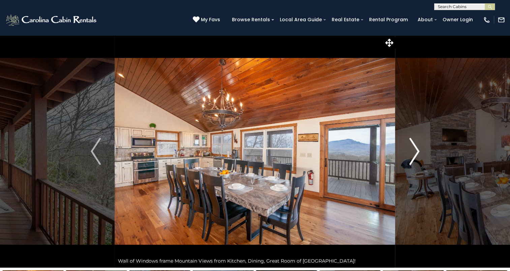
click at [409, 156] on button "Next" at bounding box center [414, 151] width 38 height 233
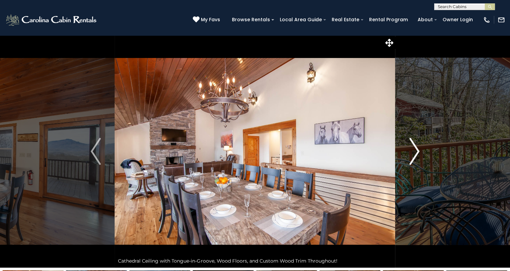
click at [409, 157] on button "Next" at bounding box center [414, 151] width 38 height 233
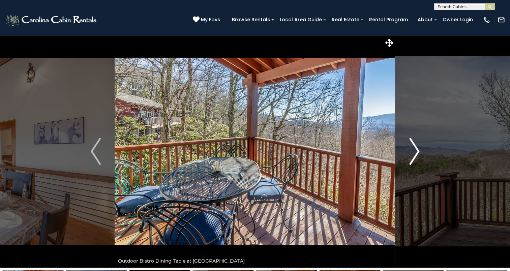
click at [409, 157] on img "Next" at bounding box center [414, 151] width 10 height 27
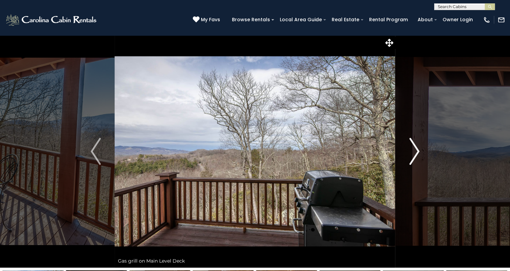
click at [409, 157] on img "Next" at bounding box center [414, 151] width 10 height 27
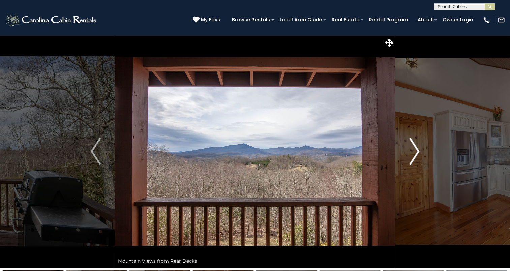
click at [409, 157] on img "Next" at bounding box center [414, 151] width 10 height 27
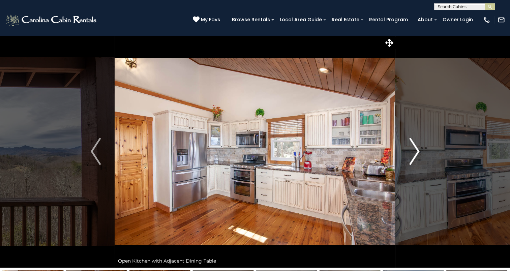
click at [409, 157] on img "Next" at bounding box center [414, 151] width 10 height 27
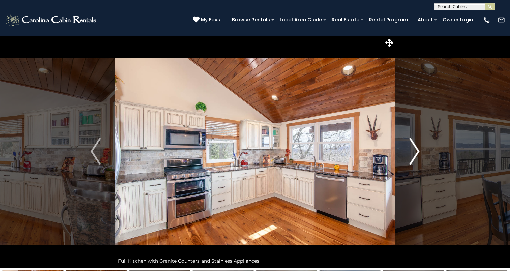
click at [409, 158] on img "Next" at bounding box center [414, 151] width 10 height 27
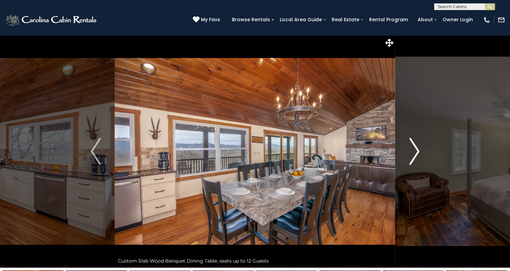
click at [409, 158] on img "Next" at bounding box center [414, 151] width 10 height 27
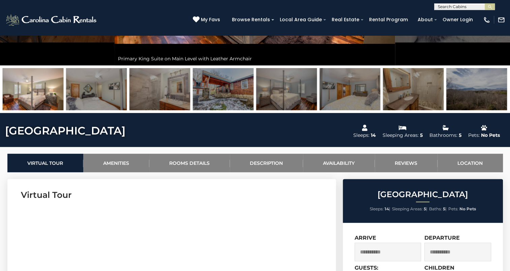
scroll to position [67, 0]
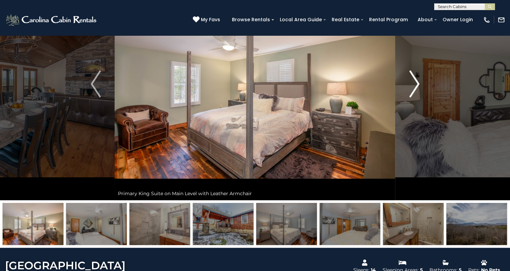
click at [411, 86] on img "Next" at bounding box center [414, 83] width 10 height 27
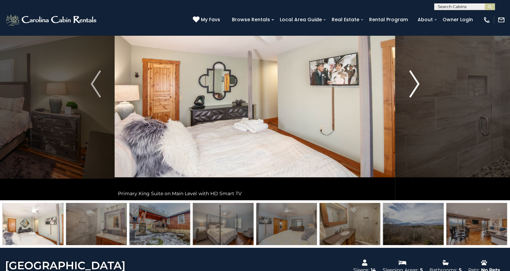
click at [411, 91] on img "Next" at bounding box center [414, 83] width 10 height 27
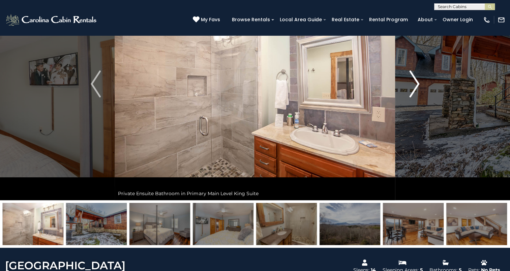
click at [411, 93] on img "Next" at bounding box center [414, 83] width 10 height 27
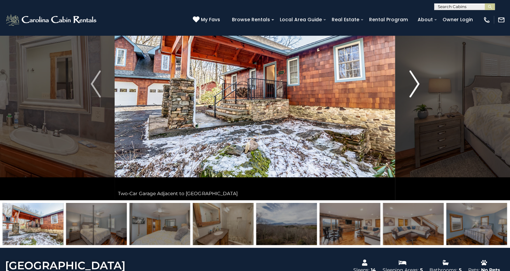
click at [411, 93] on img "Next" at bounding box center [414, 83] width 10 height 27
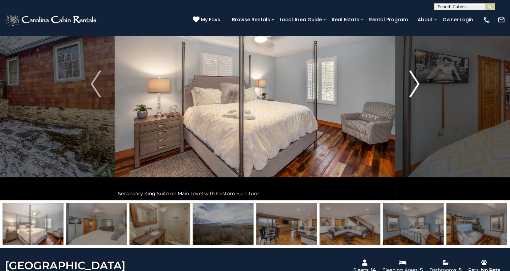
click at [411, 93] on img "Next" at bounding box center [414, 83] width 10 height 27
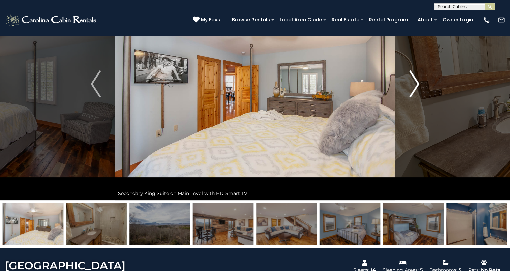
click at [411, 93] on img "Next" at bounding box center [414, 83] width 10 height 27
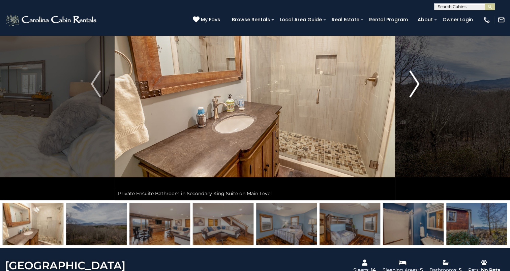
click at [411, 93] on img "Next" at bounding box center [414, 83] width 10 height 27
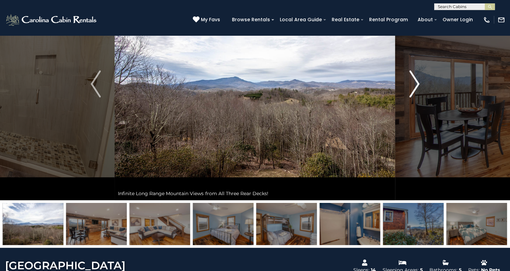
click at [411, 93] on img "Next" at bounding box center [414, 83] width 10 height 27
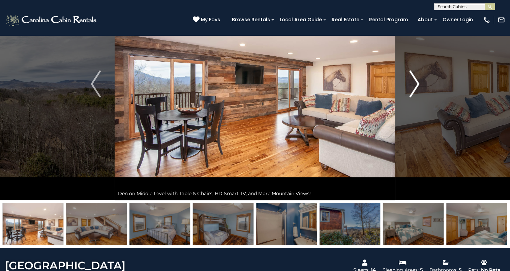
click at [409, 96] on button "Next" at bounding box center [414, 84] width 38 height 233
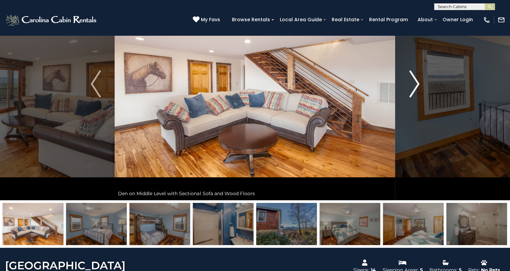
click at [409, 96] on button "Next" at bounding box center [414, 84] width 38 height 233
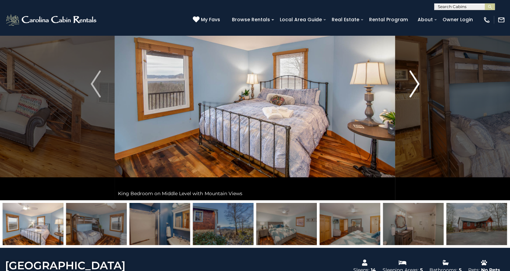
click at [409, 96] on button "Next" at bounding box center [414, 84] width 38 height 233
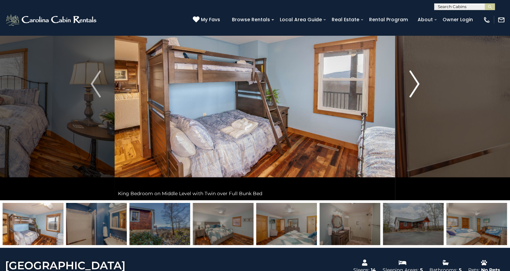
click at [409, 96] on button "Next" at bounding box center [414, 84] width 38 height 233
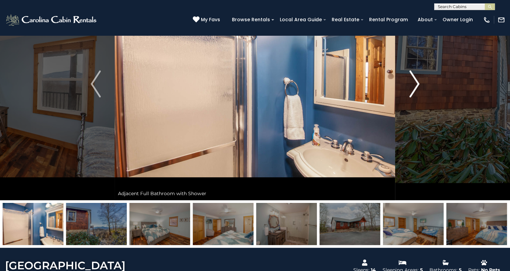
click at [409, 96] on button "Next" at bounding box center [414, 84] width 38 height 233
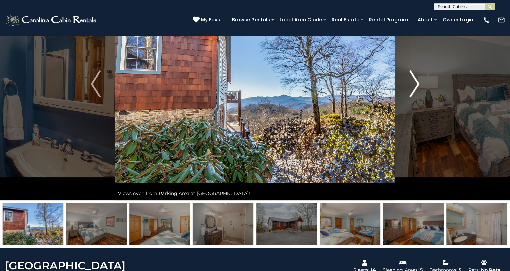
click at [409, 96] on button "Next" at bounding box center [414, 84] width 38 height 233
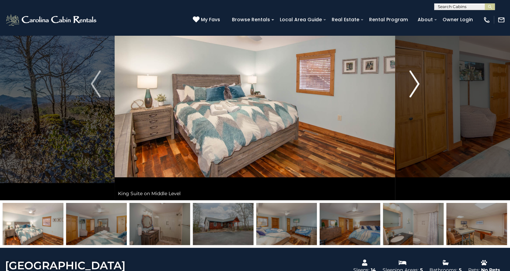
click at [409, 96] on button "Next" at bounding box center [414, 84] width 38 height 233
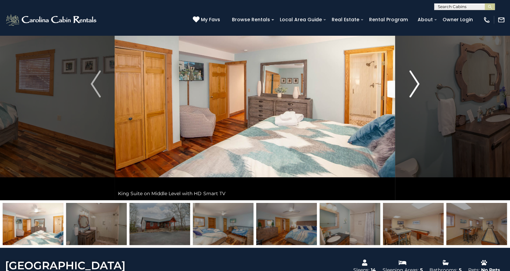
click at [409, 96] on button "Next" at bounding box center [414, 84] width 38 height 233
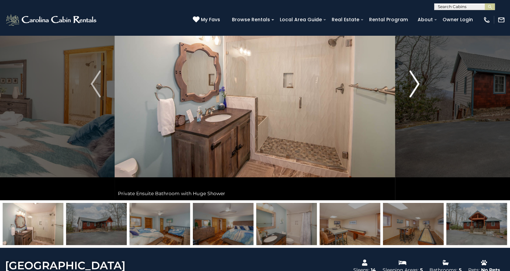
click at [409, 96] on button "Next" at bounding box center [414, 84] width 38 height 233
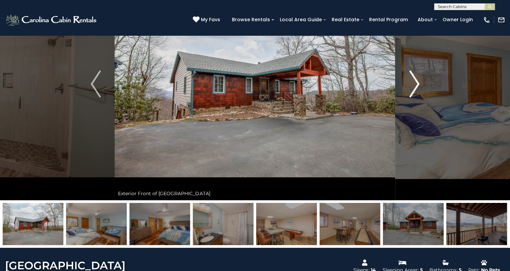
click at [409, 96] on button "Next" at bounding box center [414, 84] width 38 height 233
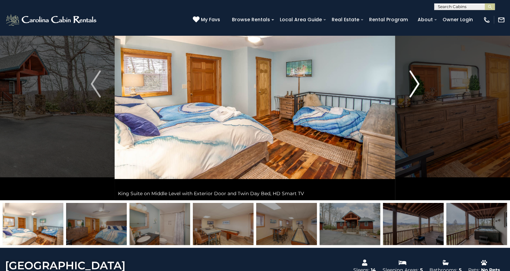
click at [409, 96] on button "Next" at bounding box center [414, 84] width 38 height 233
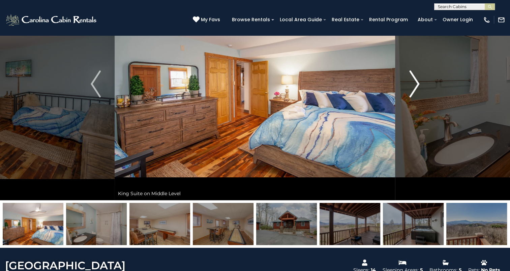
click at [409, 96] on button "Next" at bounding box center [414, 84] width 38 height 233
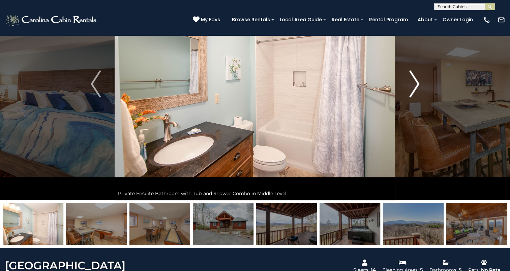
click at [409, 96] on button "Next" at bounding box center [414, 84] width 38 height 233
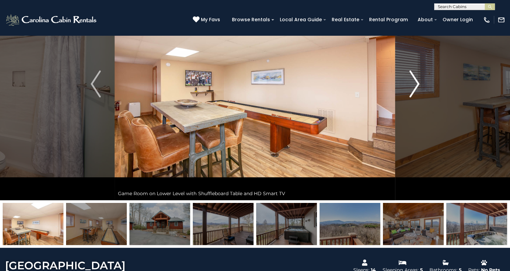
click at [409, 96] on button "Next" at bounding box center [414, 84] width 38 height 233
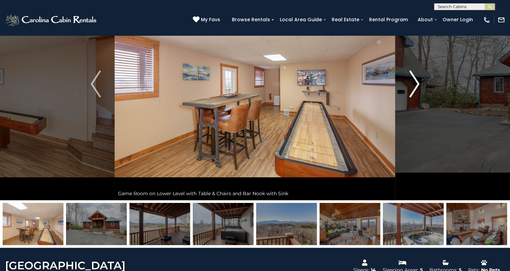
click at [409, 96] on button "Next" at bounding box center [414, 84] width 38 height 233
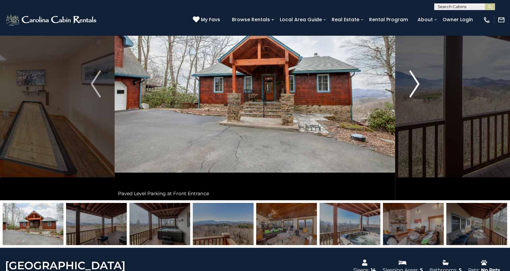
click at [409, 96] on button "Next" at bounding box center [414, 84] width 38 height 233
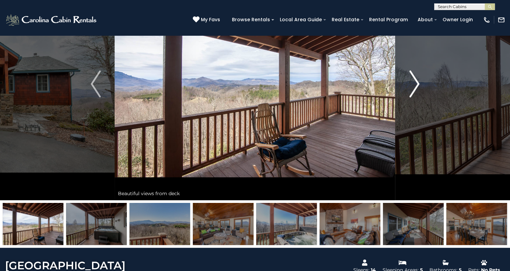
click at [409, 96] on button "Next" at bounding box center [414, 84] width 38 height 233
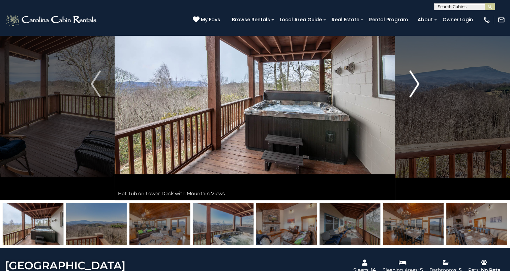
click at [409, 96] on button "Next" at bounding box center [414, 84] width 38 height 233
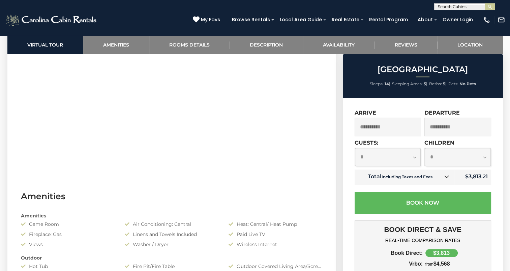
scroll to position [337, 0]
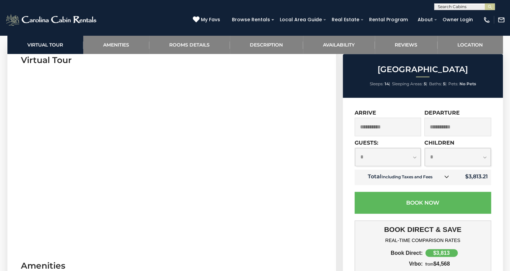
click at [318, 128] on section "Virtual Tour" at bounding box center [171, 147] width 329 height 206
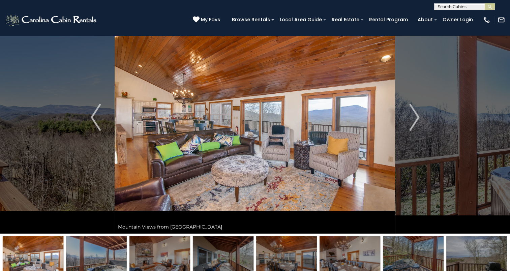
scroll to position [0, 0]
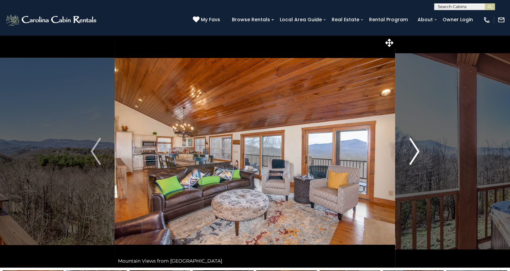
click at [411, 155] on img "Next" at bounding box center [414, 151] width 10 height 27
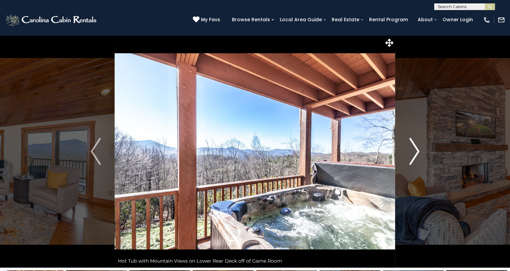
click at [411, 155] on img "Next" at bounding box center [414, 151] width 10 height 27
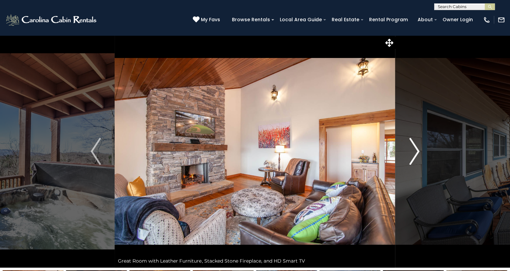
click at [411, 155] on img "Next" at bounding box center [414, 151] width 10 height 27
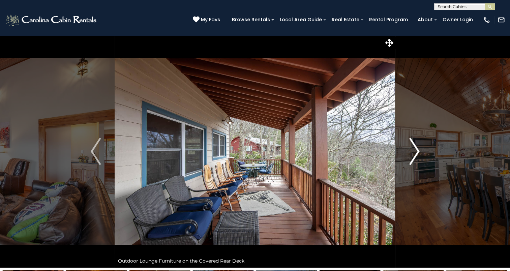
click at [411, 155] on img "Next" at bounding box center [414, 151] width 10 height 27
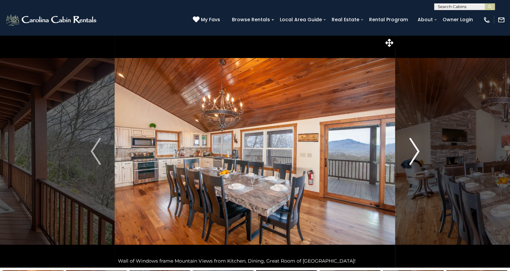
click at [411, 155] on img "Next" at bounding box center [414, 151] width 10 height 27
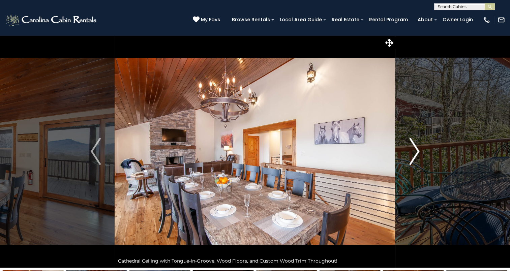
click at [411, 155] on img "Next" at bounding box center [414, 151] width 10 height 27
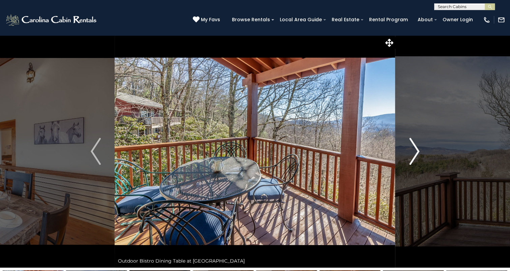
click at [411, 155] on img "Next" at bounding box center [414, 151] width 10 height 27
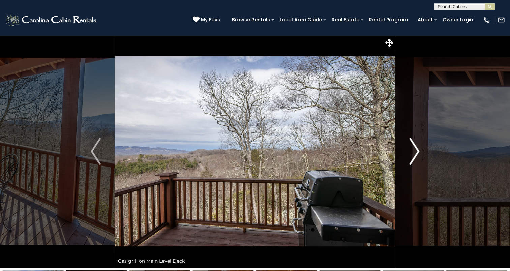
click at [411, 155] on img "Next" at bounding box center [414, 151] width 10 height 27
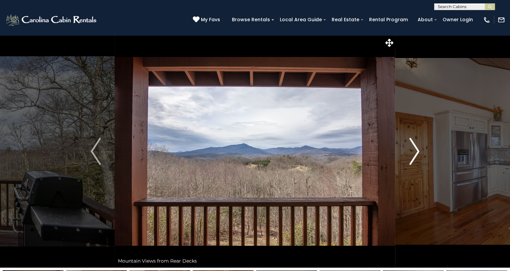
click at [411, 155] on img "Next" at bounding box center [414, 151] width 10 height 27
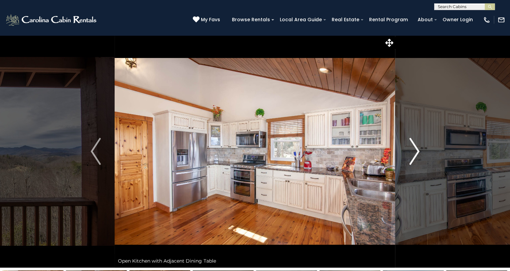
click at [411, 155] on img "Next" at bounding box center [414, 151] width 10 height 27
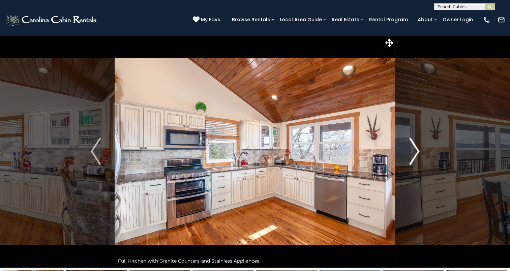
click at [411, 155] on img "Next" at bounding box center [414, 151] width 10 height 27
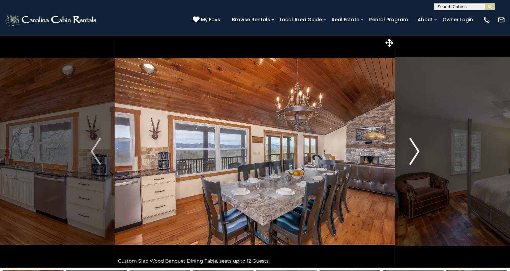
click at [411, 155] on img "Next" at bounding box center [414, 151] width 10 height 27
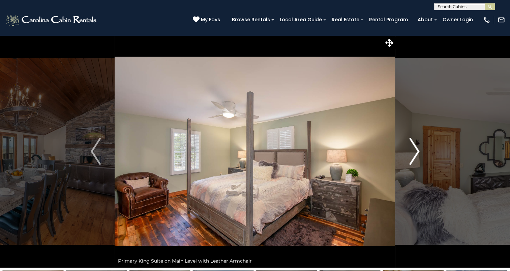
click at [411, 155] on img "Next" at bounding box center [414, 151] width 10 height 27
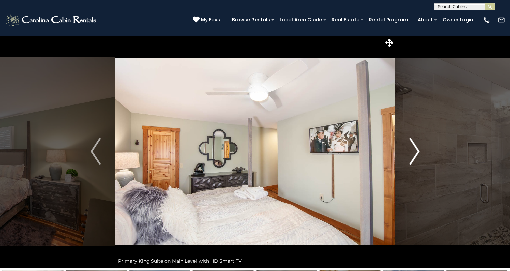
click at [411, 155] on img "Next" at bounding box center [414, 151] width 10 height 27
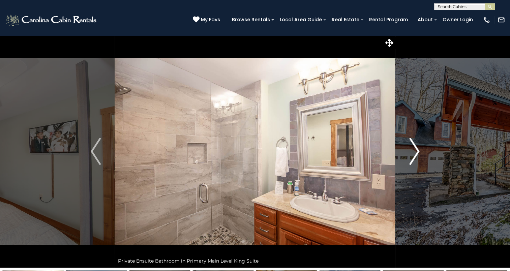
click at [411, 155] on img "Next" at bounding box center [414, 151] width 10 height 27
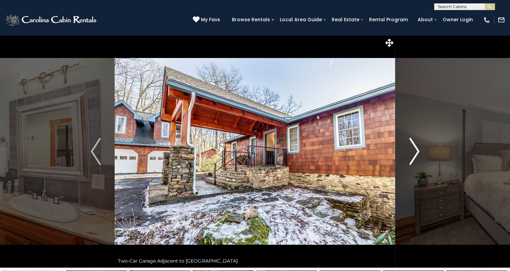
click at [411, 155] on img "Next" at bounding box center [414, 151] width 10 height 27
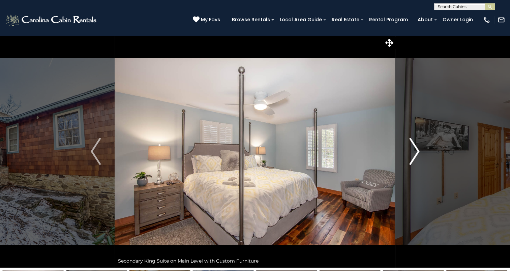
click at [411, 155] on img "Next" at bounding box center [414, 151] width 10 height 27
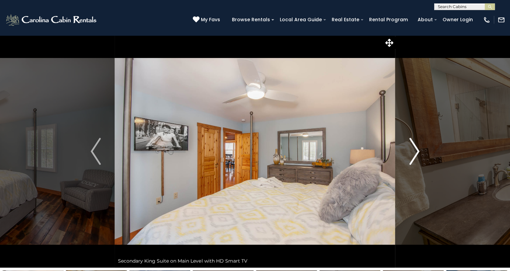
click at [411, 155] on img "Next" at bounding box center [414, 151] width 10 height 27
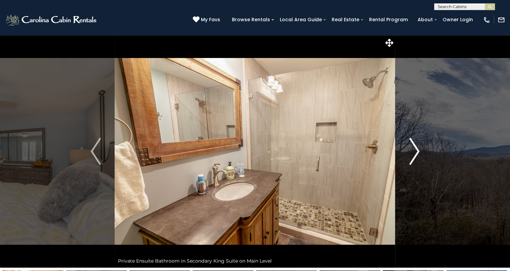
click at [411, 155] on img "Next" at bounding box center [414, 151] width 10 height 27
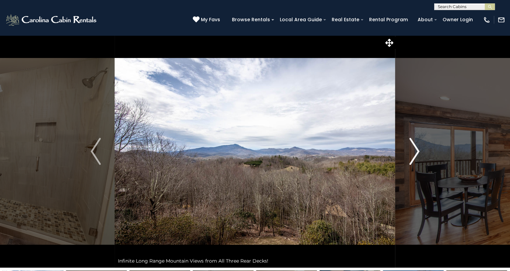
click at [411, 155] on img "Next" at bounding box center [414, 151] width 10 height 27
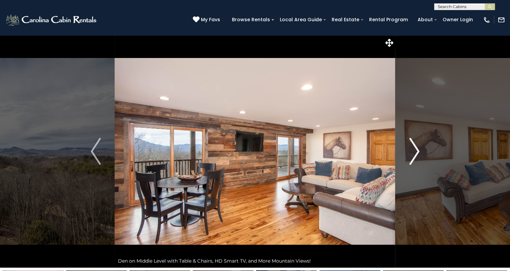
click at [411, 155] on img "Next" at bounding box center [414, 151] width 10 height 27
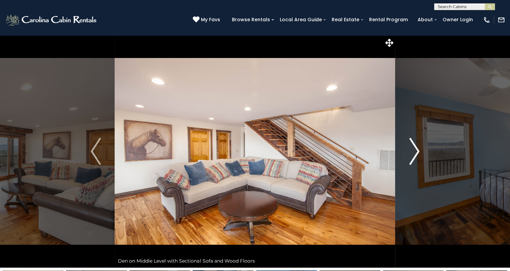
click at [411, 155] on img "Next" at bounding box center [414, 151] width 10 height 27
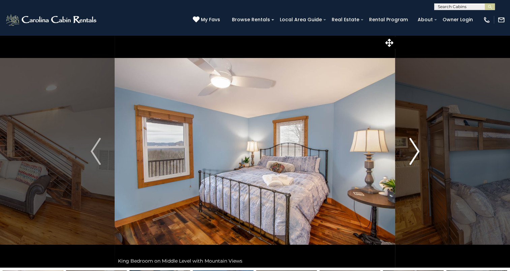
click at [411, 155] on img "Next" at bounding box center [414, 151] width 10 height 27
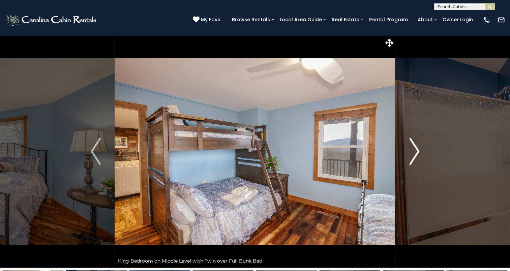
click at [411, 155] on img "Next" at bounding box center [414, 151] width 10 height 27
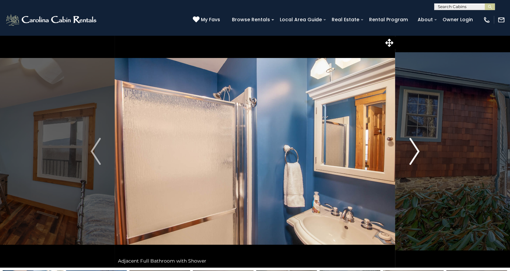
click at [411, 155] on img "Next" at bounding box center [414, 151] width 10 height 27
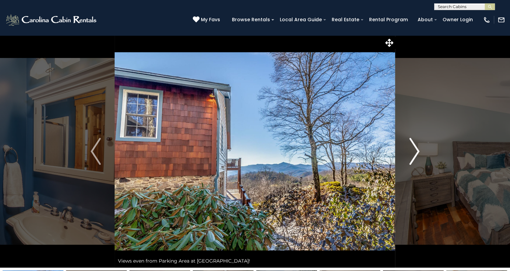
click at [411, 155] on img "Next" at bounding box center [414, 151] width 10 height 27
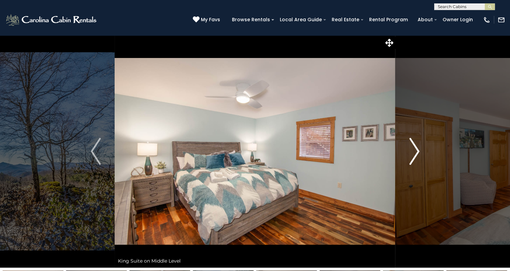
click at [411, 155] on img "Next" at bounding box center [414, 151] width 10 height 27
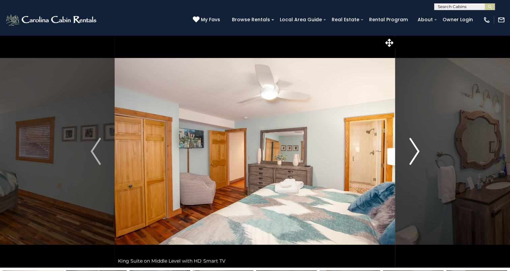
click at [411, 155] on img "Next" at bounding box center [414, 151] width 10 height 27
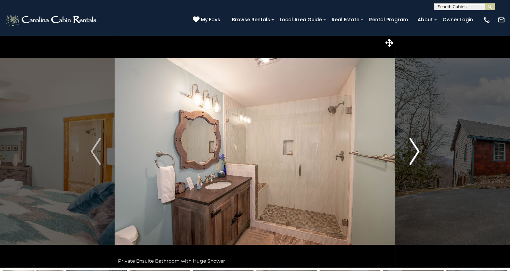
click at [411, 155] on img "Next" at bounding box center [414, 151] width 10 height 27
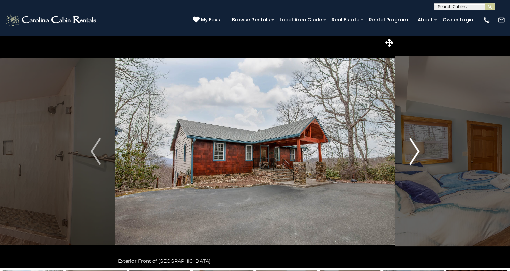
click at [411, 155] on img "Next" at bounding box center [414, 151] width 10 height 27
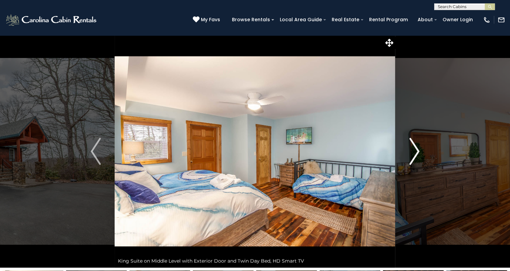
click at [411, 155] on img "Next" at bounding box center [414, 151] width 10 height 27
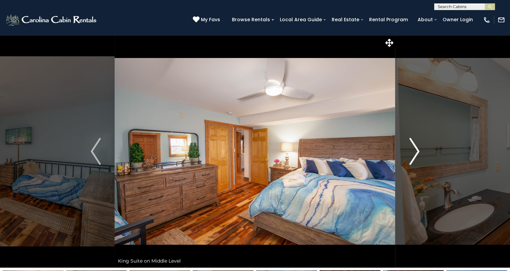
click at [411, 155] on img "Next" at bounding box center [414, 151] width 10 height 27
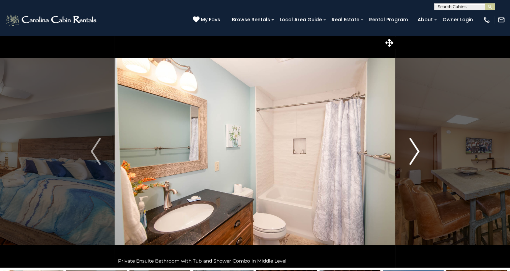
click at [411, 155] on img "Next" at bounding box center [414, 151] width 10 height 27
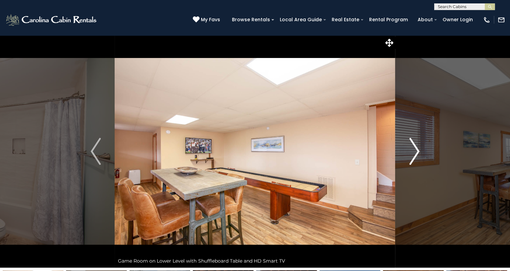
click at [411, 155] on img "Next" at bounding box center [414, 151] width 10 height 27
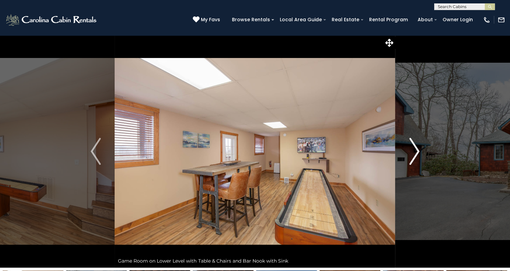
click at [411, 155] on img "Next" at bounding box center [414, 151] width 10 height 27
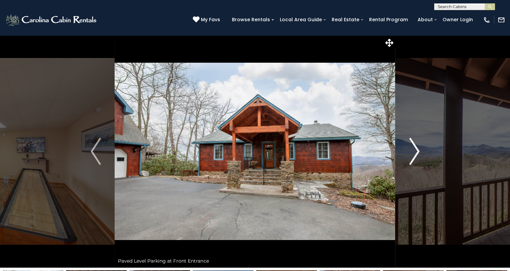
click at [411, 155] on img "Next" at bounding box center [414, 151] width 10 height 27
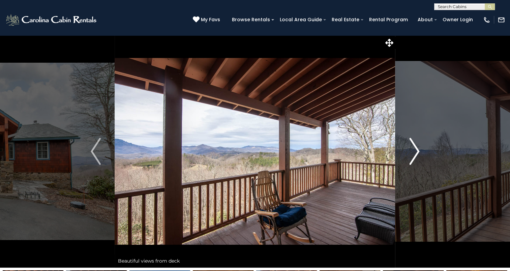
click at [411, 155] on img "Next" at bounding box center [414, 151] width 10 height 27
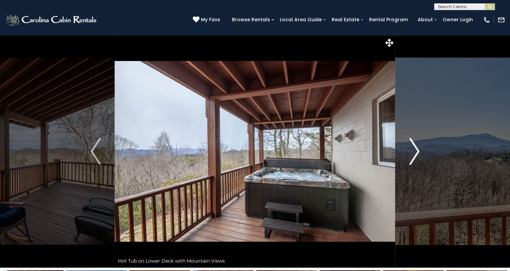
click at [411, 155] on img "Next" at bounding box center [414, 151] width 10 height 27
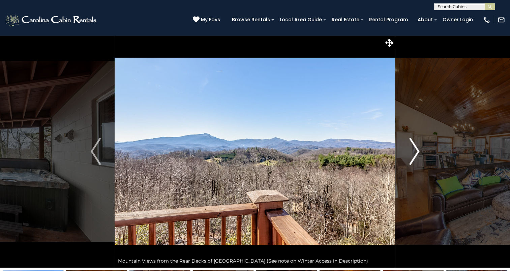
click at [411, 155] on img "Next" at bounding box center [414, 151] width 10 height 27
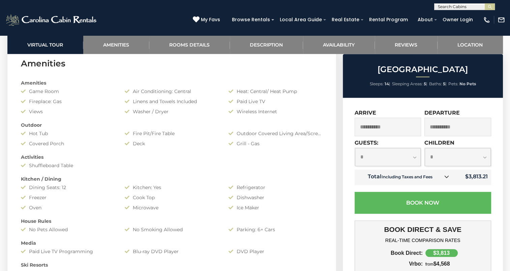
scroll to position [303, 0]
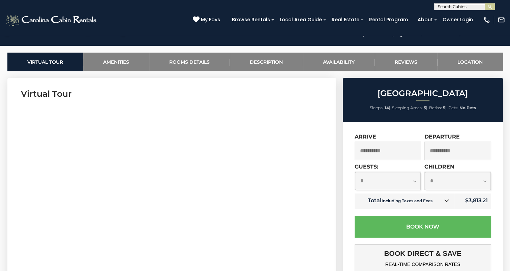
click at [415, 182] on select "**********" at bounding box center [388, 181] width 66 height 18
select select "**"
click at [355, 172] on select "**********" at bounding box center [388, 181] width 66 height 18
click at [448, 182] on select "**********" at bounding box center [458, 181] width 66 height 18
select select "*"
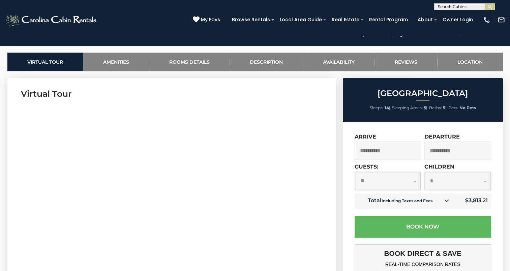
click at [425, 172] on select "**********" at bounding box center [458, 181] width 66 height 18
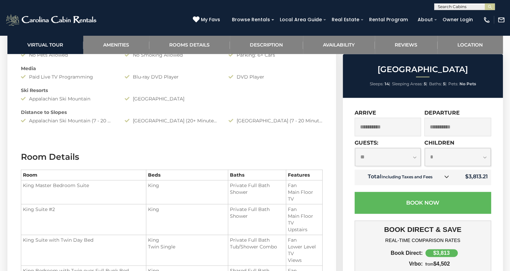
scroll to position [775, 0]
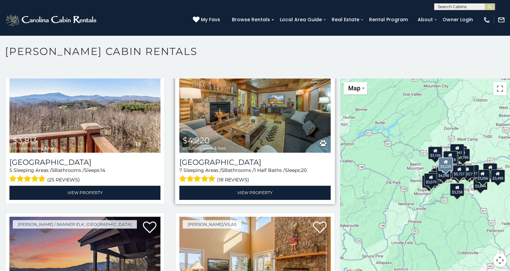
scroll to position [708, 0]
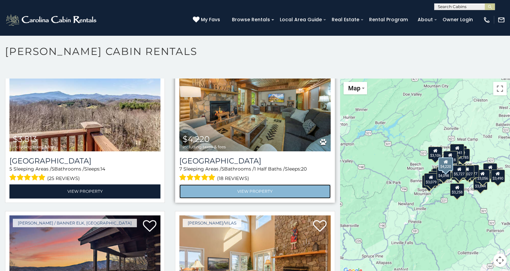
click at [260, 184] on link "View Property" at bounding box center [254, 191] width 151 height 14
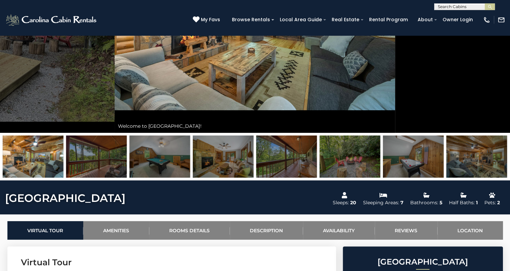
scroll to position [34, 0]
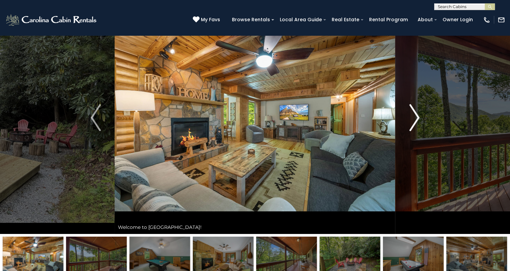
click at [413, 125] on img "Next" at bounding box center [414, 117] width 10 height 27
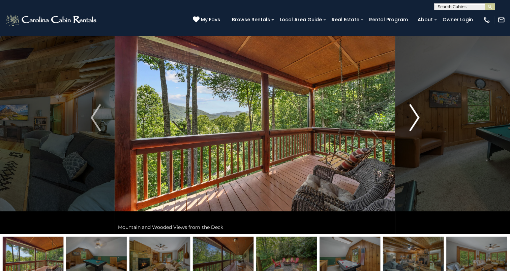
click at [413, 124] on img "Next" at bounding box center [414, 117] width 10 height 27
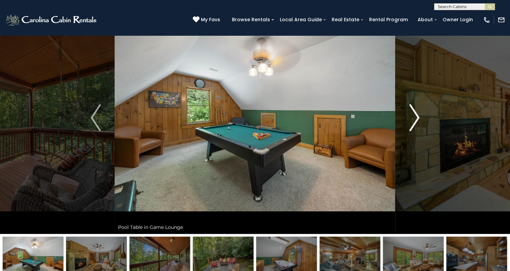
click at [413, 124] on img "Next" at bounding box center [414, 117] width 10 height 27
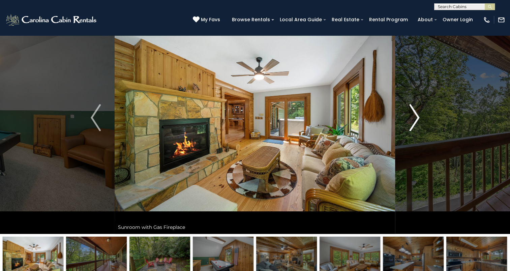
click at [413, 124] on img "Next" at bounding box center [414, 117] width 10 height 27
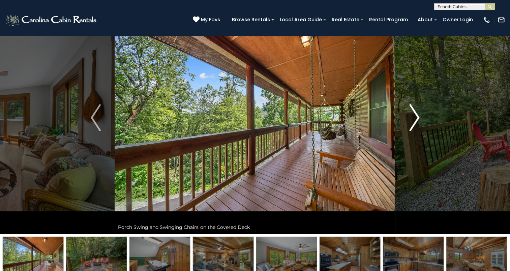
click at [413, 124] on img "Next" at bounding box center [414, 117] width 10 height 27
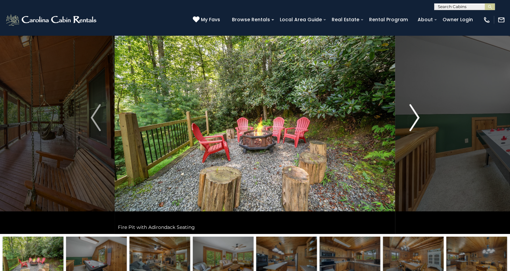
click at [413, 124] on img "Next" at bounding box center [414, 117] width 10 height 27
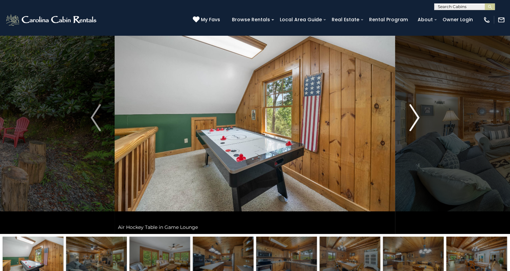
click at [413, 124] on img "Next" at bounding box center [414, 117] width 10 height 27
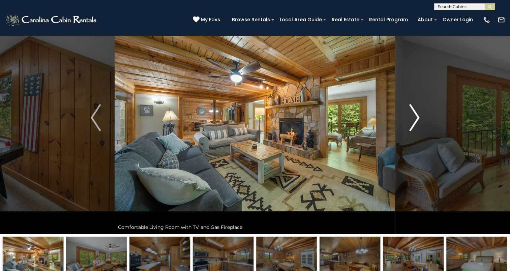
click at [413, 124] on img "Next" at bounding box center [414, 117] width 10 height 27
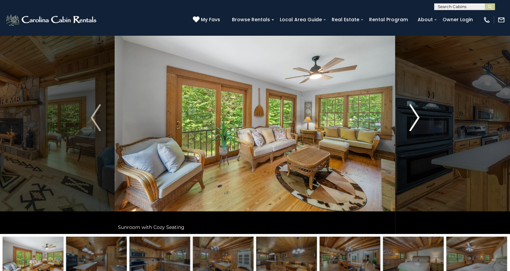
click at [413, 124] on img "Next" at bounding box center [414, 117] width 10 height 27
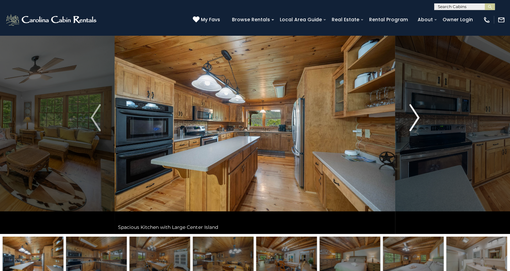
click at [413, 124] on img "Next" at bounding box center [414, 117] width 10 height 27
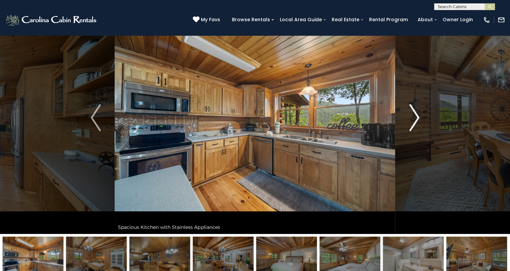
click at [413, 124] on img "Next" at bounding box center [414, 117] width 10 height 27
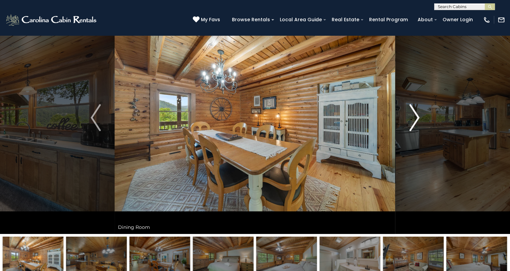
click at [413, 124] on img "Next" at bounding box center [414, 117] width 10 height 27
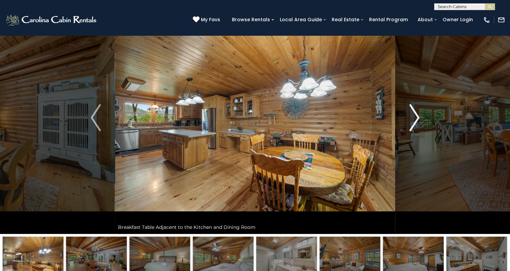
click at [413, 124] on img "Next" at bounding box center [414, 117] width 10 height 27
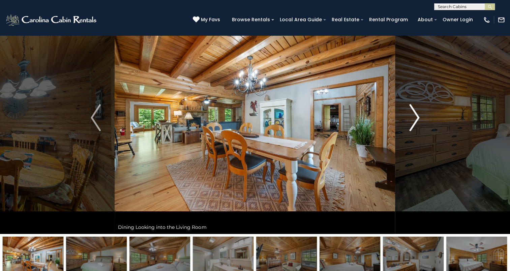
click at [413, 124] on img "Next" at bounding box center [414, 117] width 10 height 27
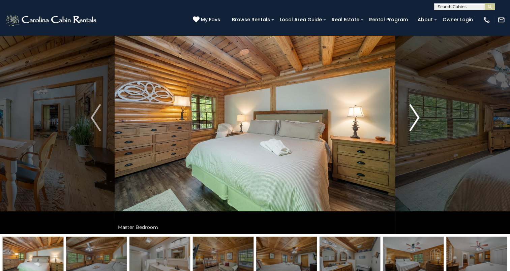
click at [413, 124] on img "Next" at bounding box center [414, 117] width 10 height 27
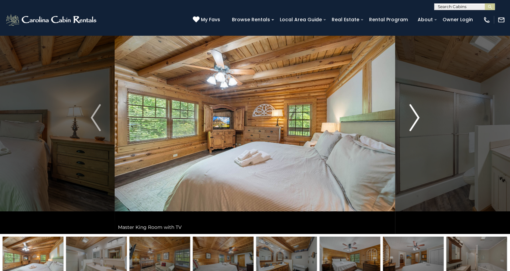
click at [413, 124] on img "Next" at bounding box center [414, 117] width 10 height 27
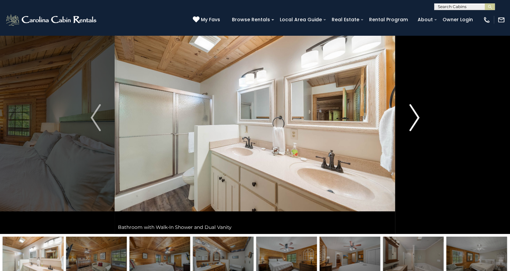
click at [413, 124] on img "Next" at bounding box center [414, 117] width 10 height 27
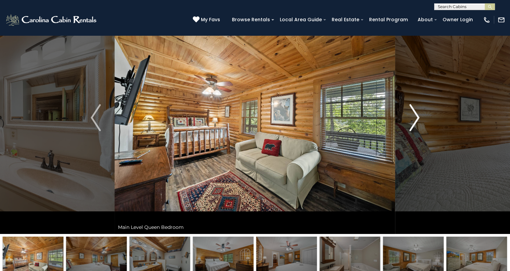
click at [413, 124] on img "Next" at bounding box center [414, 117] width 10 height 27
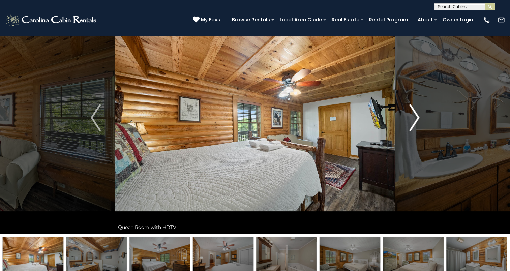
click at [413, 124] on img "Next" at bounding box center [414, 117] width 10 height 27
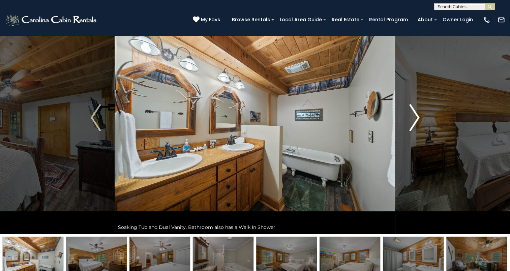
click at [413, 124] on img "Next" at bounding box center [414, 117] width 10 height 27
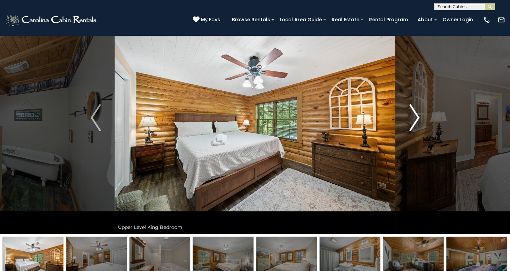
click at [413, 124] on img "Next" at bounding box center [414, 117] width 10 height 27
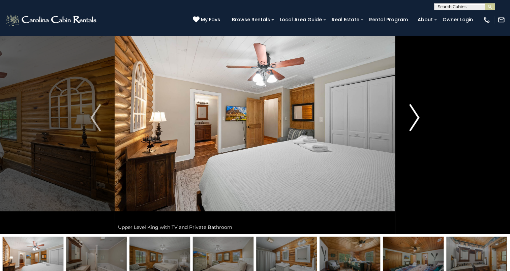
click at [413, 124] on img "Next" at bounding box center [414, 117] width 10 height 27
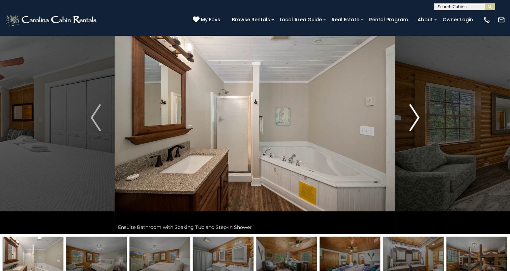
click at [413, 124] on img "Next" at bounding box center [414, 117] width 10 height 27
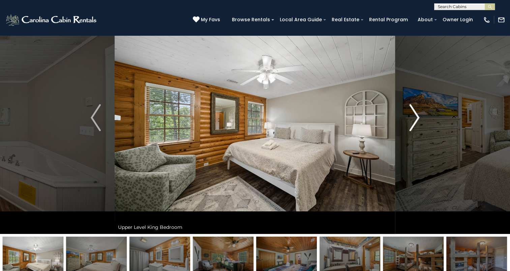
click at [413, 124] on img "Next" at bounding box center [414, 117] width 10 height 27
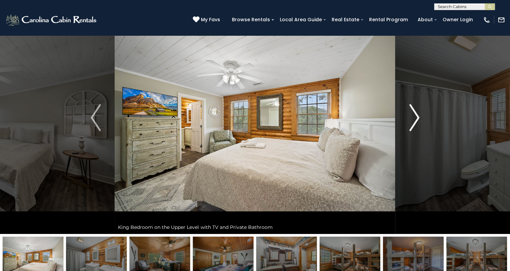
click at [413, 124] on img "Next" at bounding box center [414, 117] width 10 height 27
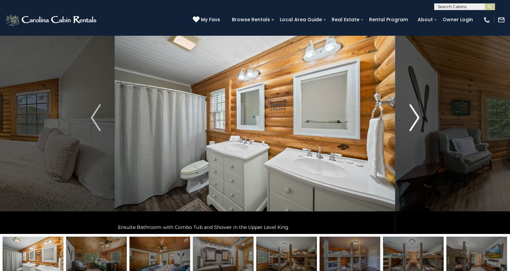
click at [413, 124] on img "Next" at bounding box center [414, 117] width 10 height 27
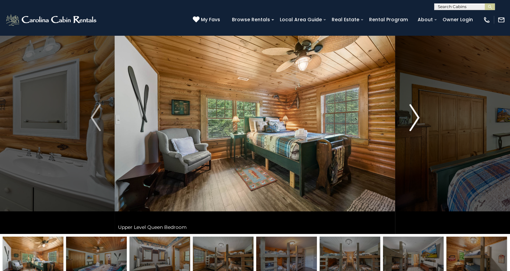
click at [413, 124] on img "Next" at bounding box center [414, 117] width 10 height 27
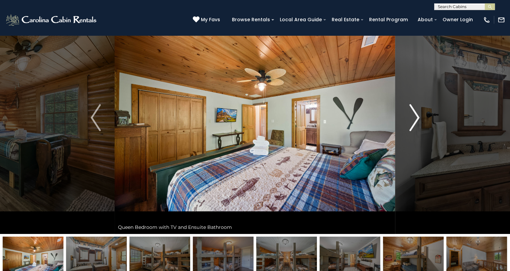
click at [413, 124] on img "Next" at bounding box center [414, 117] width 10 height 27
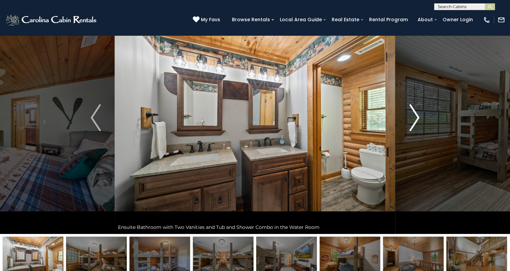
click at [413, 124] on img "Next" at bounding box center [414, 117] width 10 height 27
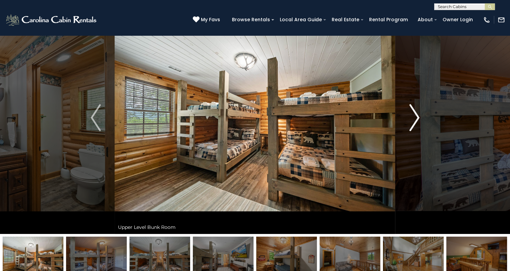
click at [413, 124] on img "Next" at bounding box center [414, 117] width 10 height 27
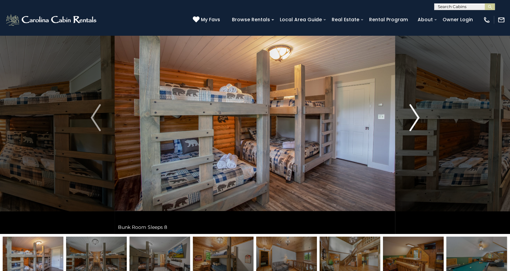
click at [413, 124] on img "Next" at bounding box center [414, 117] width 10 height 27
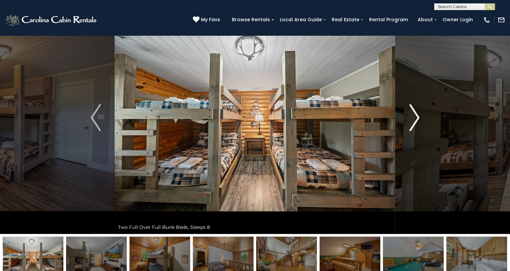
click at [413, 124] on img "Next" at bounding box center [414, 117] width 10 height 27
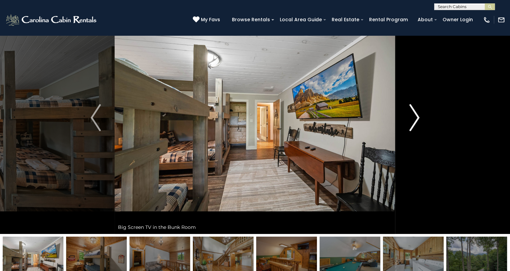
click at [413, 124] on img "Next" at bounding box center [414, 117] width 10 height 27
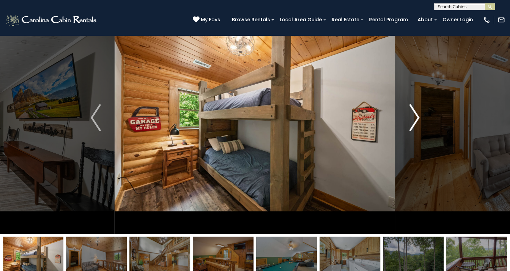
click at [413, 124] on img "Next" at bounding box center [414, 117] width 10 height 27
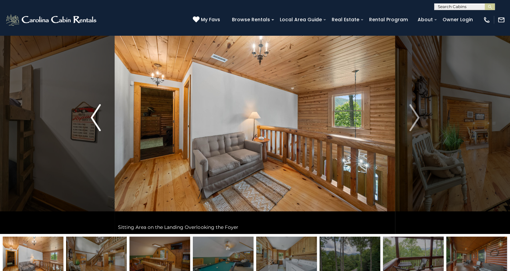
click at [93, 119] on img "Previous" at bounding box center [96, 117] width 10 height 27
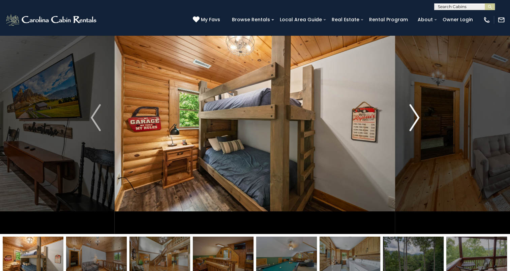
click at [413, 123] on img "Next" at bounding box center [414, 117] width 10 height 27
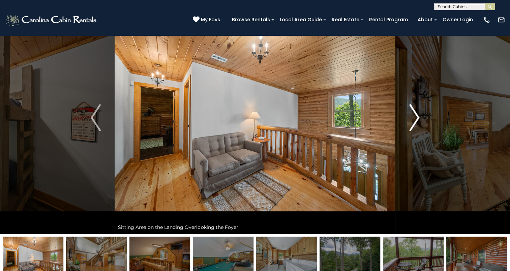
click at [413, 123] on img "Next" at bounding box center [414, 117] width 10 height 27
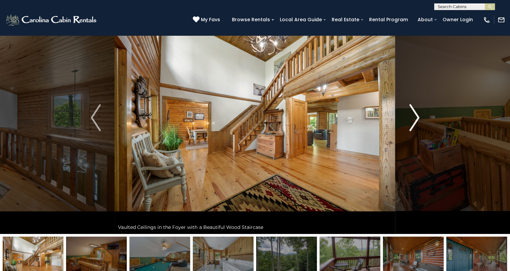
click at [413, 123] on img "Next" at bounding box center [414, 117] width 10 height 27
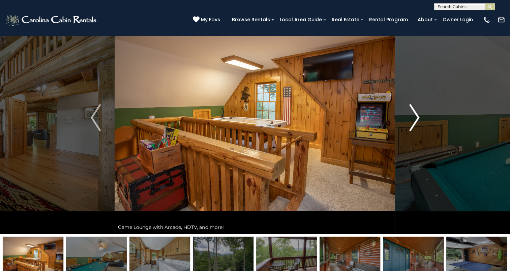
click at [413, 123] on img "Next" at bounding box center [414, 117] width 10 height 27
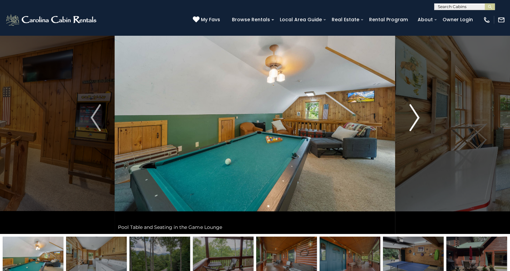
click at [413, 123] on img "Next" at bounding box center [414, 117] width 10 height 27
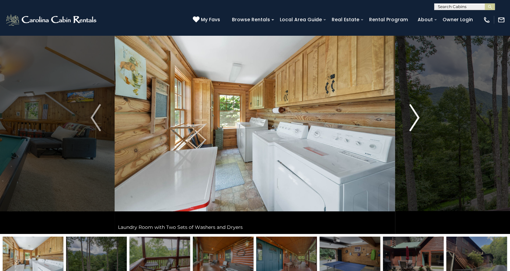
click at [413, 123] on img "Next" at bounding box center [414, 117] width 10 height 27
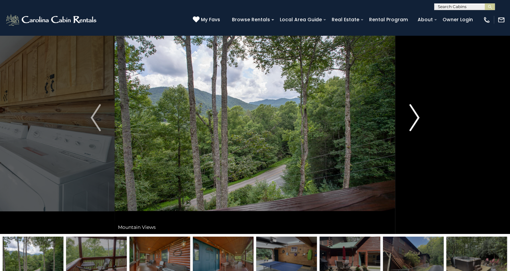
click at [414, 123] on img "Next" at bounding box center [414, 117] width 10 height 27
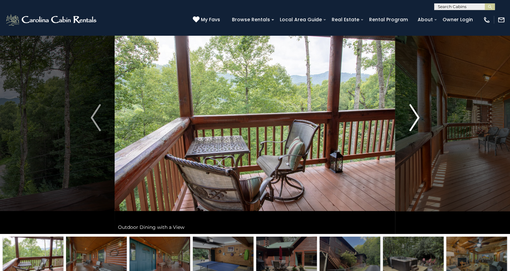
click at [414, 123] on img "Next" at bounding box center [414, 117] width 10 height 27
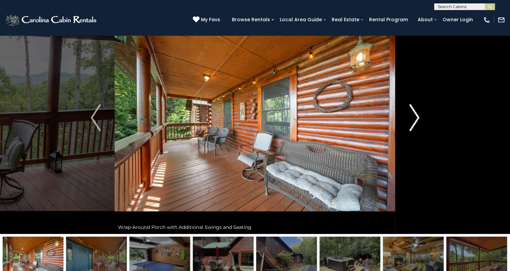
click at [414, 123] on img "Next" at bounding box center [414, 117] width 10 height 27
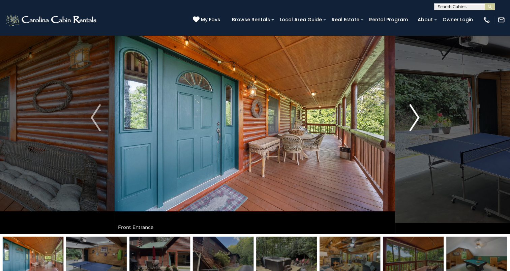
click at [414, 123] on img "Next" at bounding box center [414, 117] width 10 height 27
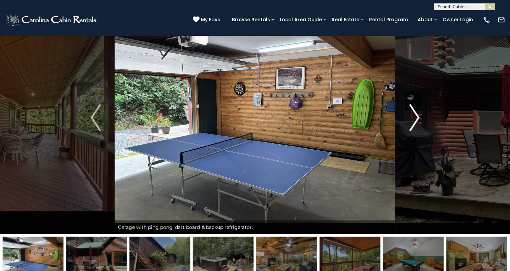
click at [414, 123] on img "Next" at bounding box center [414, 117] width 10 height 27
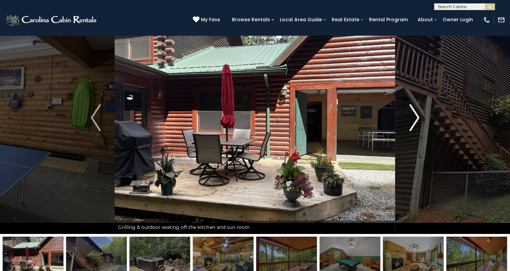
click at [414, 123] on img "Next" at bounding box center [414, 117] width 10 height 27
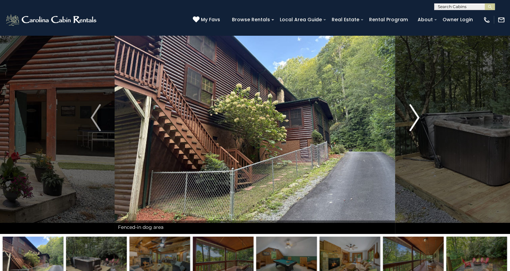
click at [414, 123] on img "Next" at bounding box center [414, 117] width 10 height 27
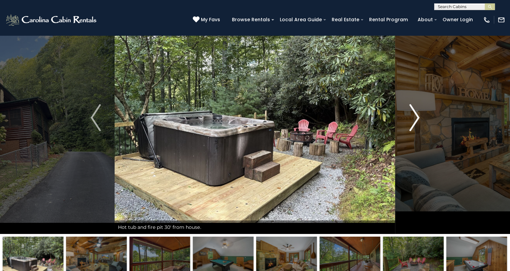
click at [414, 123] on img "Next" at bounding box center [414, 117] width 10 height 27
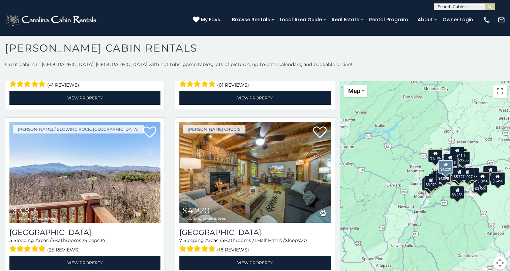
scroll to position [641, 0]
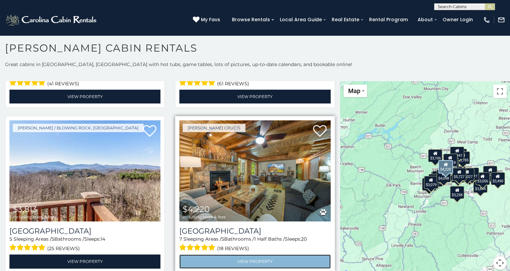
click at [274, 255] on link "View Property" at bounding box center [254, 262] width 151 height 14
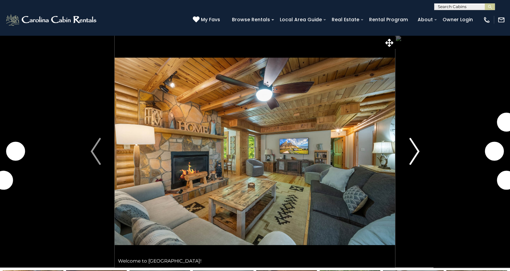
click at [412, 153] on img "Next" at bounding box center [414, 151] width 10 height 27
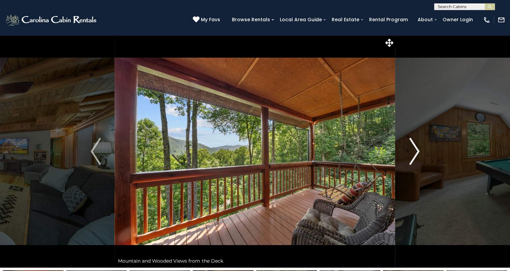
click at [412, 153] on img "Next" at bounding box center [414, 151] width 10 height 27
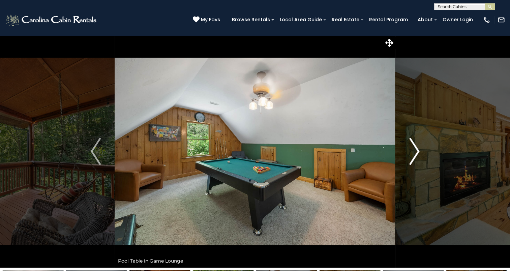
click at [412, 153] on img "Next" at bounding box center [414, 151] width 10 height 27
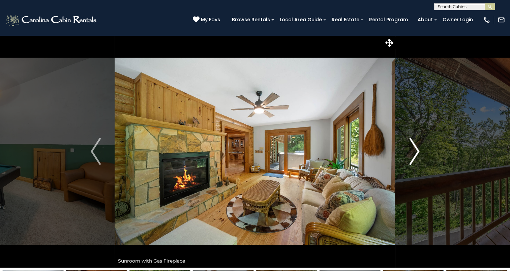
click at [412, 153] on img "Next" at bounding box center [414, 151] width 10 height 27
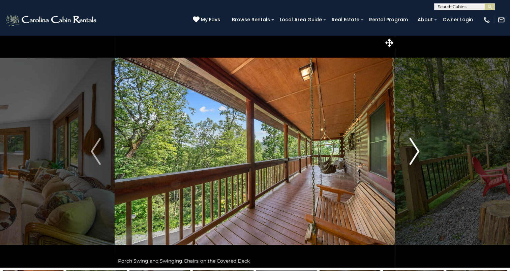
click at [412, 153] on img "Next" at bounding box center [414, 151] width 10 height 27
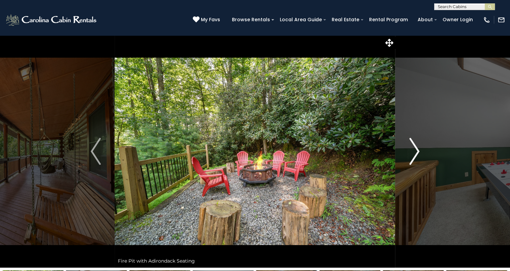
click at [412, 153] on img "Next" at bounding box center [414, 151] width 10 height 27
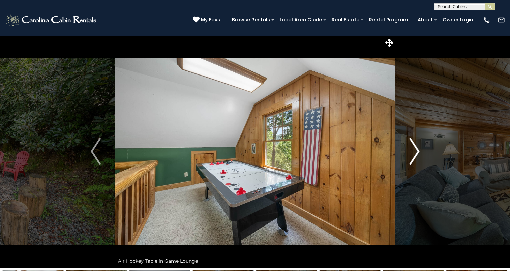
click at [412, 153] on img "Next" at bounding box center [414, 151] width 10 height 27
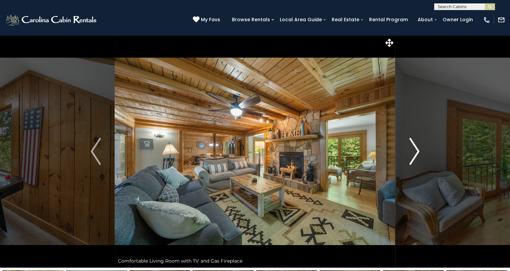
click at [412, 153] on img "Next" at bounding box center [414, 151] width 10 height 27
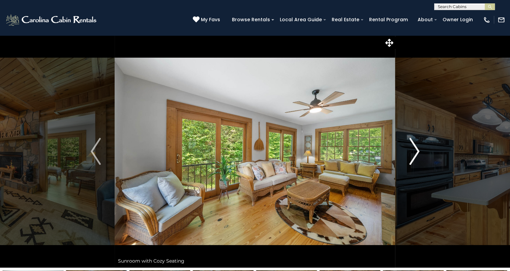
click at [412, 153] on img "Next" at bounding box center [414, 151] width 10 height 27
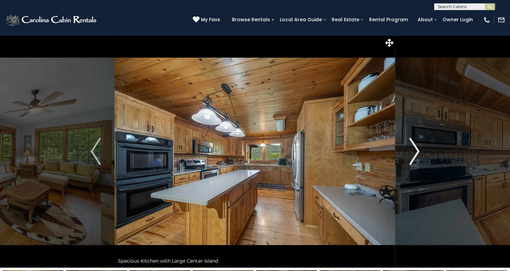
click at [412, 153] on img "Next" at bounding box center [414, 151] width 10 height 27
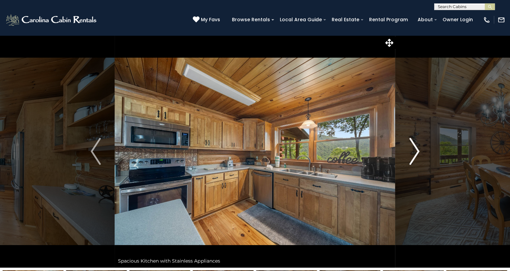
click at [412, 153] on img "Next" at bounding box center [414, 151] width 10 height 27
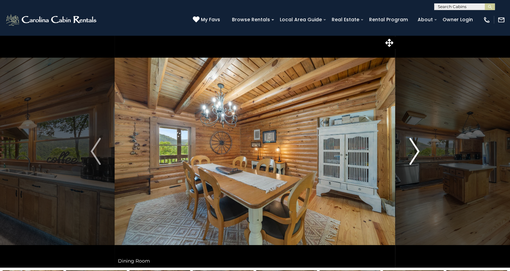
click at [412, 153] on img "Next" at bounding box center [414, 151] width 10 height 27
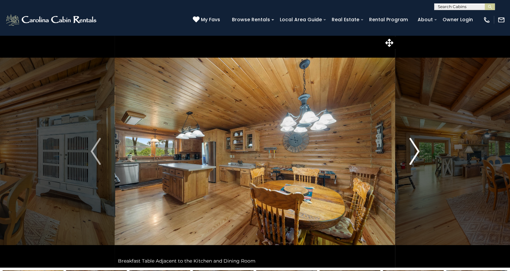
click at [412, 153] on img "Next" at bounding box center [414, 151] width 10 height 27
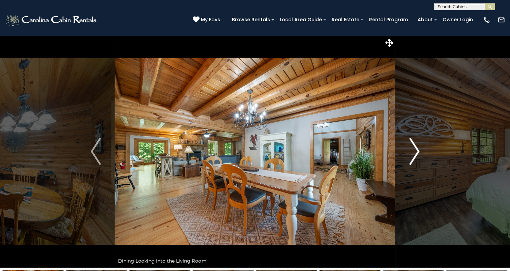
click at [412, 153] on img "Next" at bounding box center [414, 151] width 10 height 27
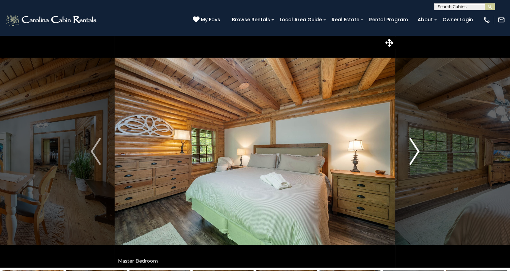
click at [412, 153] on img "Next" at bounding box center [414, 151] width 10 height 27
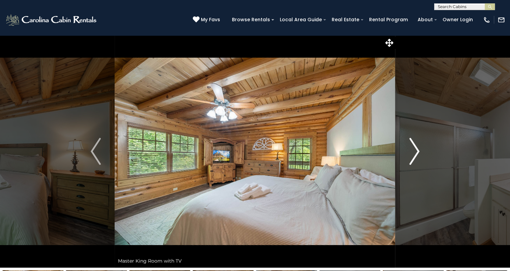
click at [412, 153] on img "Next" at bounding box center [414, 151] width 10 height 27
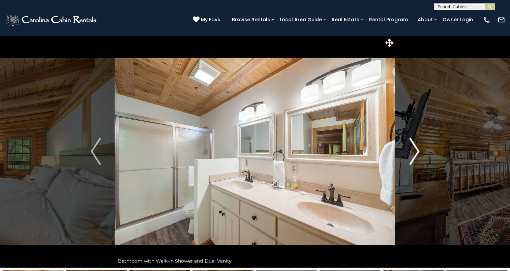
click at [412, 153] on img "Next" at bounding box center [414, 151] width 10 height 27
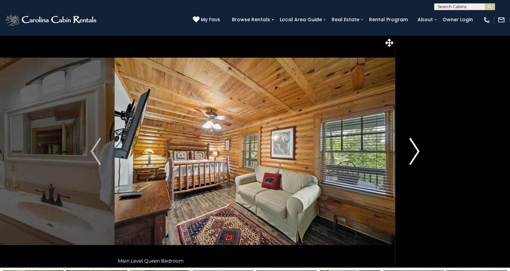
click at [412, 153] on img "Next" at bounding box center [414, 151] width 10 height 27
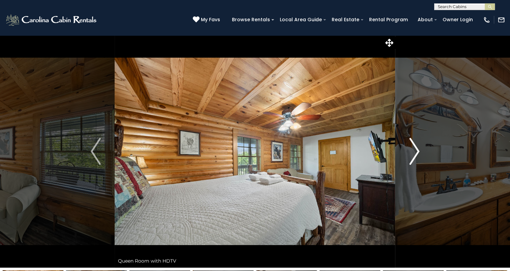
click at [412, 153] on img "Next" at bounding box center [414, 151] width 10 height 27
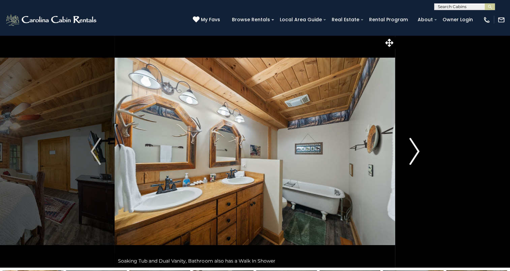
click at [412, 153] on img "Next" at bounding box center [414, 151] width 10 height 27
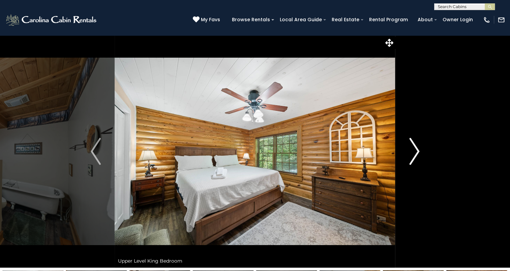
click at [412, 153] on img "Next" at bounding box center [414, 151] width 10 height 27
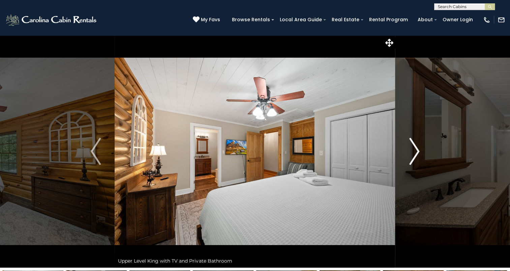
click at [412, 153] on img "Next" at bounding box center [414, 151] width 10 height 27
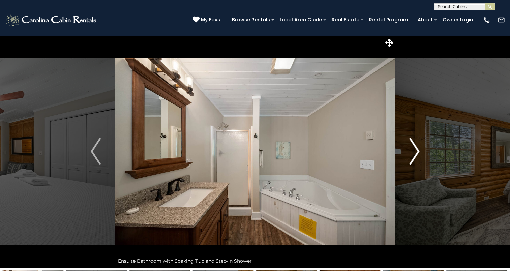
click at [412, 153] on img "Next" at bounding box center [414, 151] width 10 height 27
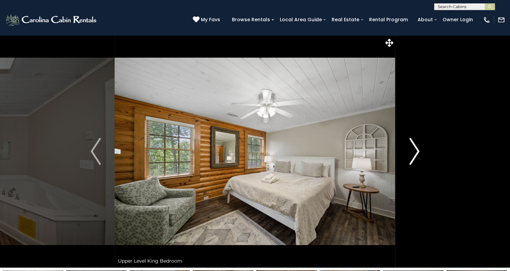
click at [412, 153] on img "Next" at bounding box center [414, 151] width 10 height 27
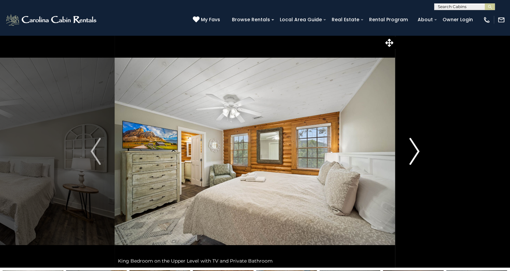
click at [412, 153] on img "Next" at bounding box center [414, 151] width 10 height 27
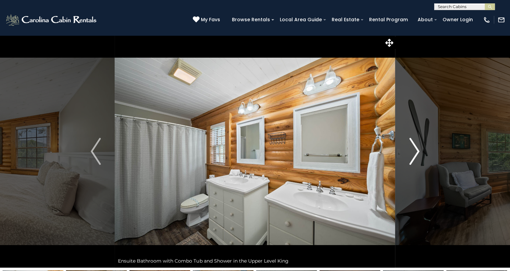
click at [412, 153] on img "Next" at bounding box center [414, 151] width 10 height 27
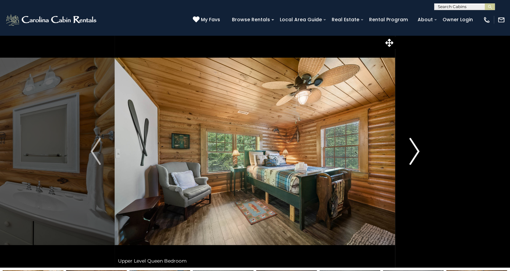
click at [412, 153] on img "Next" at bounding box center [414, 151] width 10 height 27
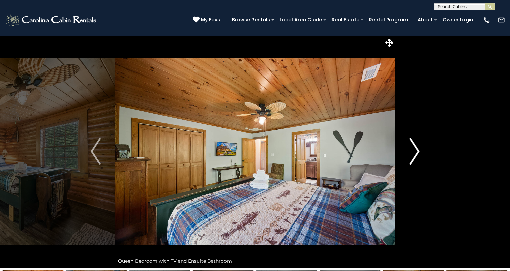
click at [412, 153] on img "Next" at bounding box center [414, 151] width 10 height 27
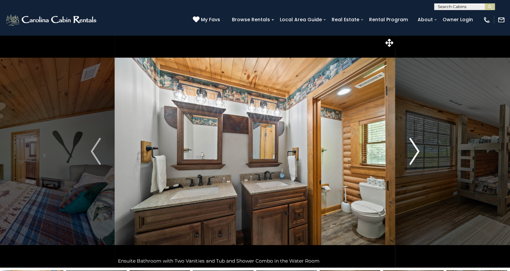
click at [412, 153] on img "Next" at bounding box center [414, 151] width 10 height 27
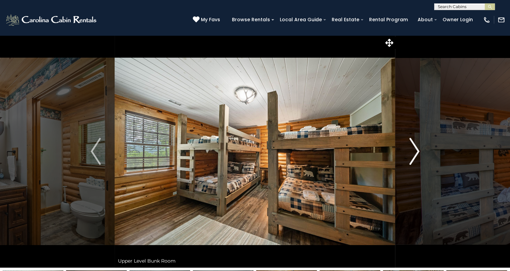
click at [412, 153] on img "Next" at bounding box center [414, 151] width 10 height 27
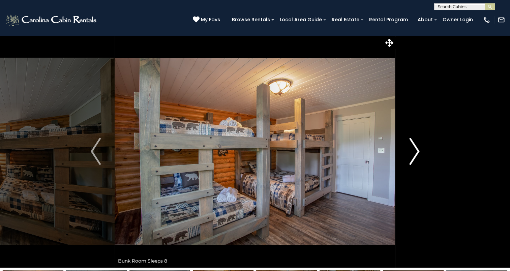
click at [413, 154] on img "Next" at bounding box center [414, 151] width 10 height 27
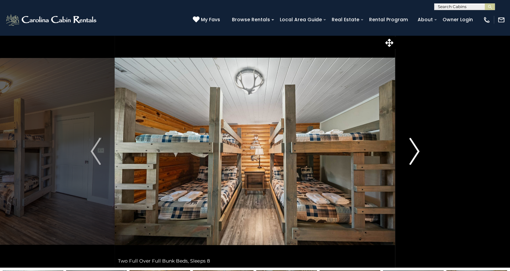
click at [413, 154] on img "Next" at bounding box center [414, 151] width 10 height 27
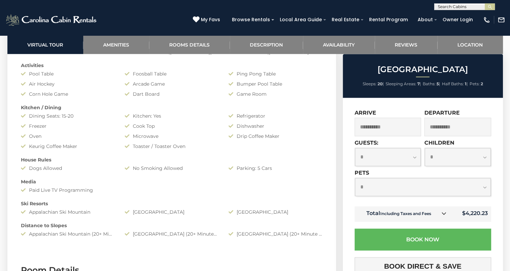
scroll to position [607, 0]
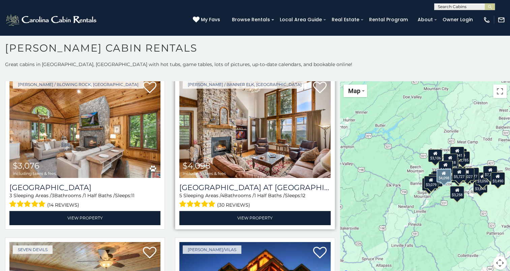
scroll to position [371, 0]
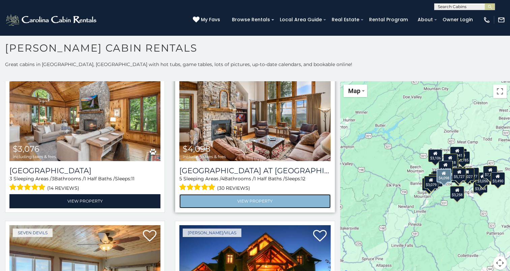
click at [252, 194] on link "View Property" at bounding box center [254, 201] width 151 height 14
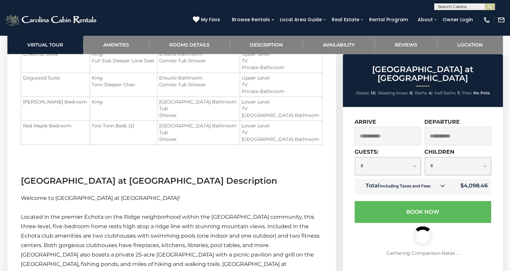
scroll to position [843, 0]
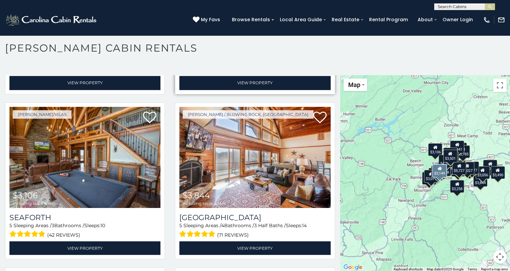
scroll to position [1146, 0]
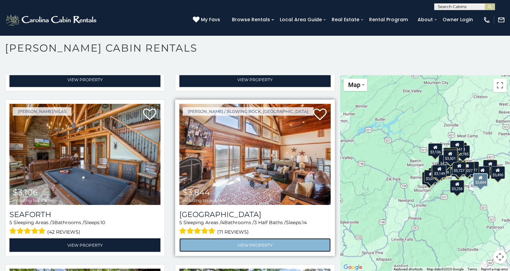
click at [258, 238] on link "View Property" at bounding box center [254, 245] width 151 height 14
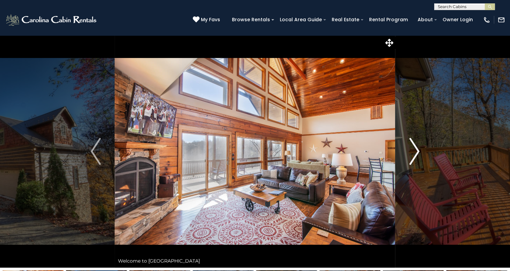
click at [410, 151] on img "Next" at bounding box center [414, 151] width 10 height 27
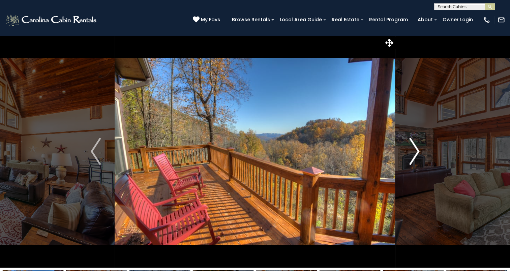
click at [411, 151] on img "Next" at bounding box center [414, 151] width 10 height 27
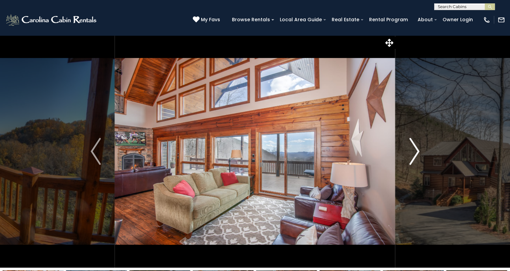
click at [416, 152] on img "Next" at bounding box center [414, 151] width 10 height 27
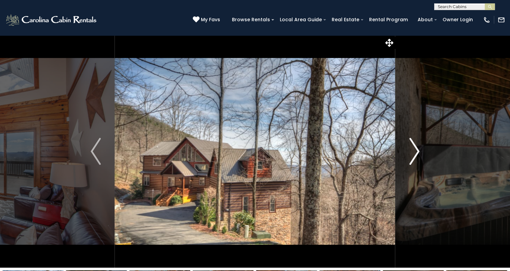
click at [418, 152] on img "Next" at bounding box center [414, 151] width 10 height 27
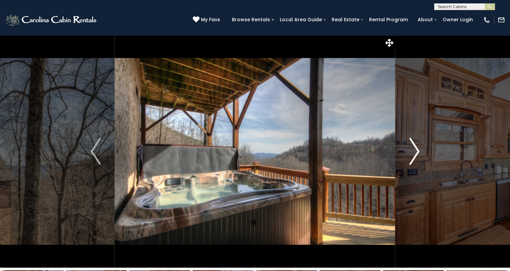
scroll to position [34, 0]
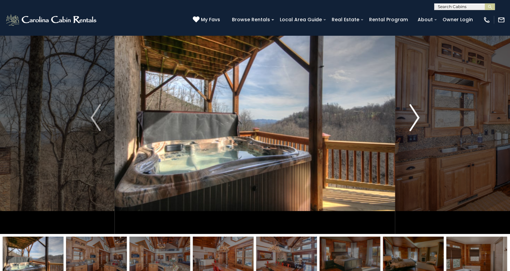
click at [417, 122] on img "Next" at bounding box center [414, 117] width 10 height 27
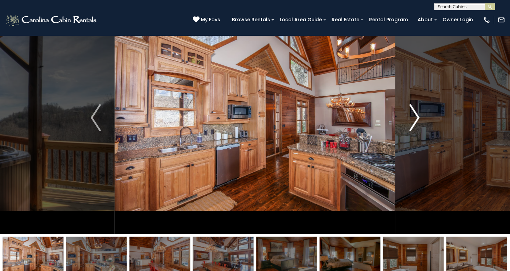
click at [417, 122] on img "Next" at bounding box center [414, 117] width 10 height 27
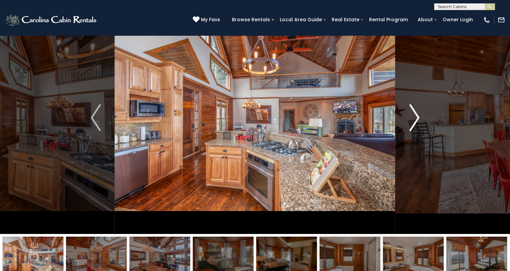
click at [417, 122] on img "Next" at bounding box center [414, 117] width 10 height 27
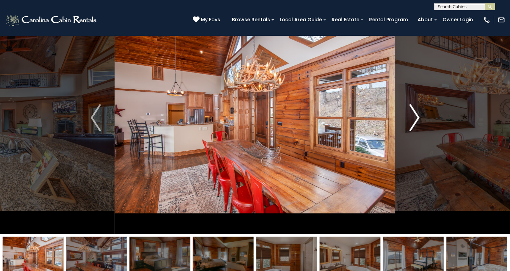
click at [417, 122] on img "Next" at bounding box center [414, 117] width 10 height 27
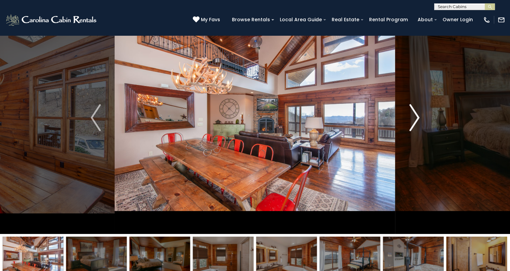
click at [418, 123] on img "Next" at bounding box center [414, 117] width 10 height 27
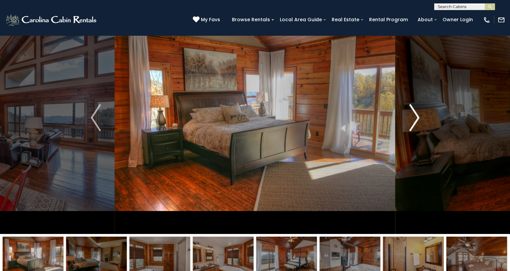
click at [418, 123] on img "Next" at bounding box center [414, 117] width 10 height 27
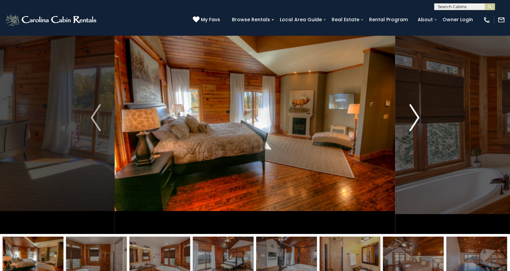
click at [418, 123] on img "Next" at bounding box center [414, 117] width 10 height 27
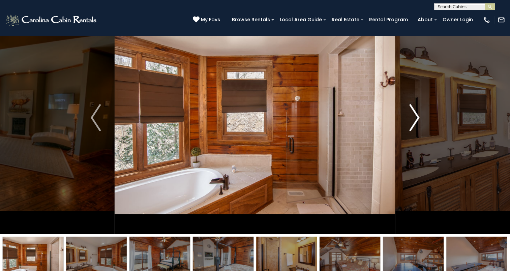
click at [418, 123] on img "Next" at bounding box center [414, 117] width 10 height 27
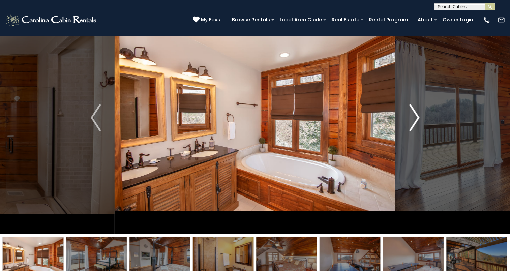
click at [418, 123] on img "Next" at bounding box center [414, 117] width 10 height 27
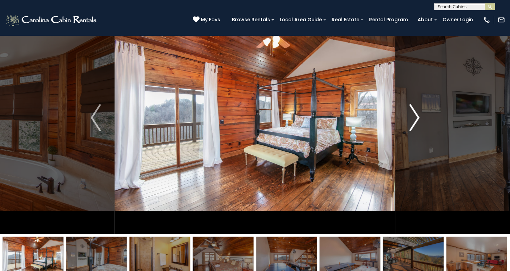
click at [418, 123] on img "Next" at bounding box center [414, 117] width 10 height 27
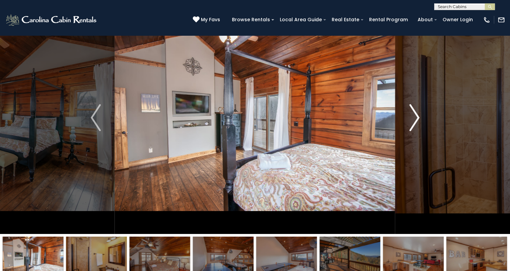
click at [418, 123] on img "Next" at bounding box center [414, 117] width 10 height 27
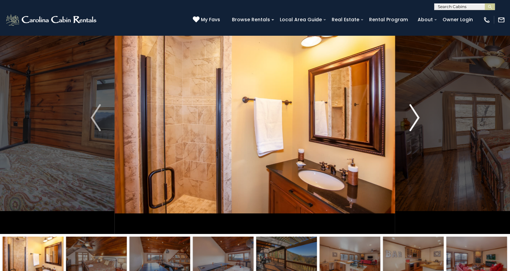
click at [418, 123] on img "Next" at bounding box center [414, 117] width 10 height 27
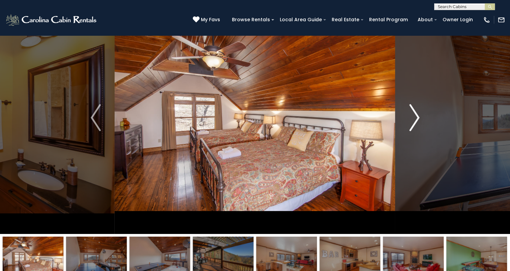
click at [418, 123] on img "Next" at bounding box center [414, 117] width 10 height 27
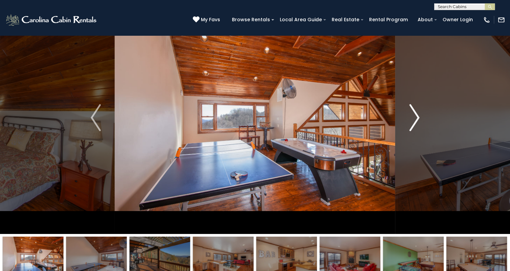
click at [418, 123] on img "Next" at bounding box center [414, 117] width 10 height 27
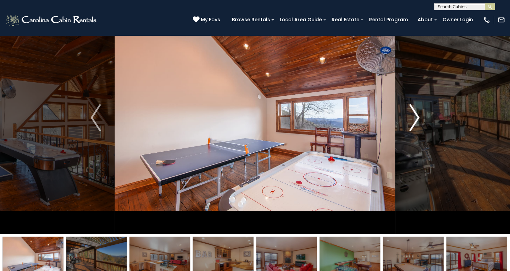
click at [418, 123] on img "Next" at bounding box center [414, 117] width 10 height 27
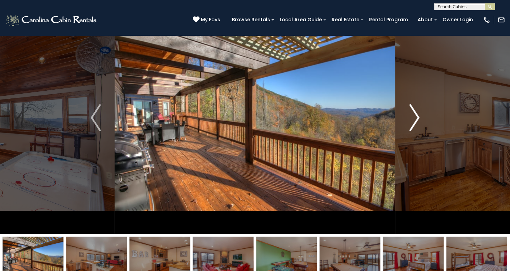
click at [415, 121] on img "Next" at bounding box center [414, 117] width 10 height 27
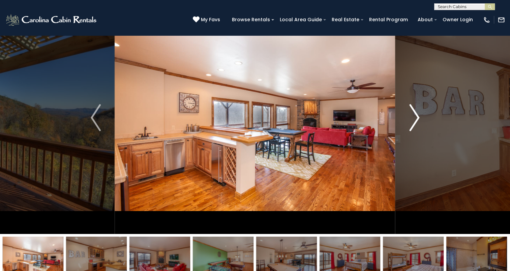
click at [415, 121] on img "Next" at bounding box center [414, 117] width 10 height 27
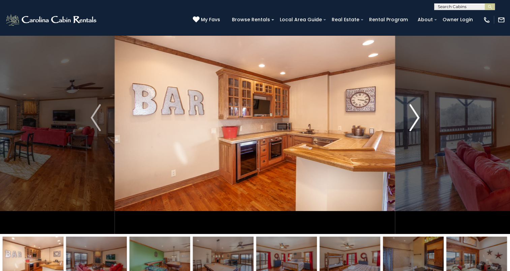
click at [415, 121] on img "Next" at bounding box center [414, 117] width 10 height 27
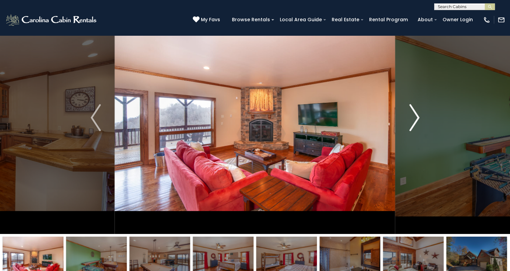
click at [414, 120] on img "Next" at bounding box center [414, 117] width 10 height 27
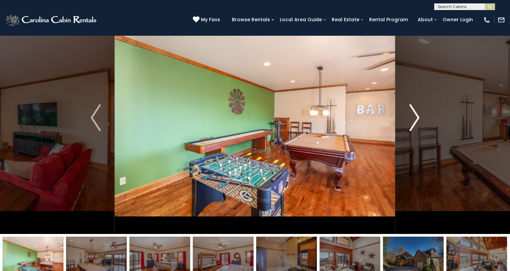
click at [414, 118] on img "Next" at bounding box center [414, 117] width 10 height 27
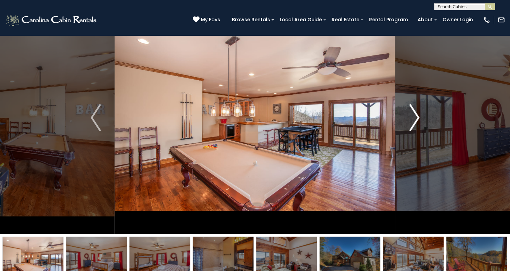
click at [414, 118] on img "Next" at bounding box center [414, 117] width 10 height 27
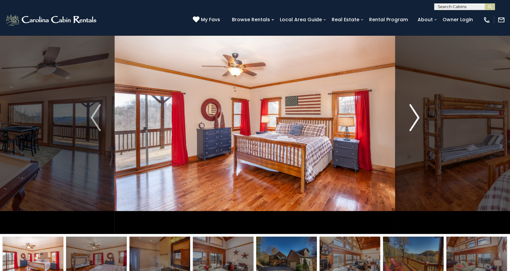
click at [414, 118] on img "Next" at bounding box center [414, 117] width 10 height 27
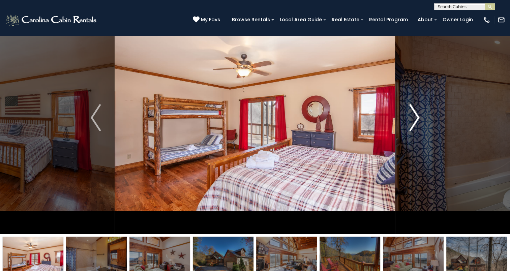
click at [414, 118] on img "Next" at bounding box center [414, 117] width 10 height 27
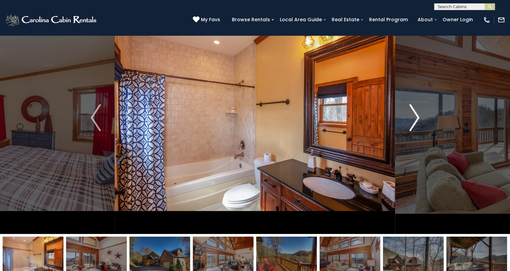
click at [414, 118] on img "Next" at bounding box center [414, 117] width 10 height 27
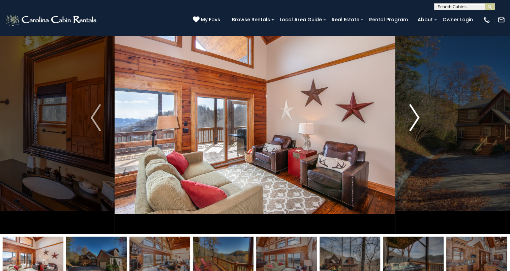
click at [414, 118] on img "Next" at bounding box center [414, 117] width 10 height 27
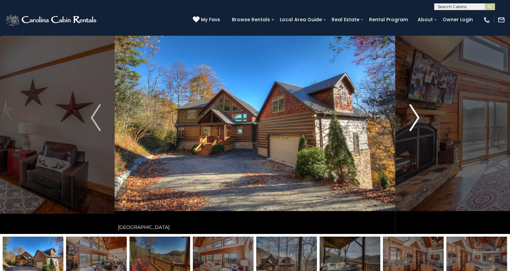
click at [414, 118] on img "Next" at bounding box center [414, 117] width 10 height 27
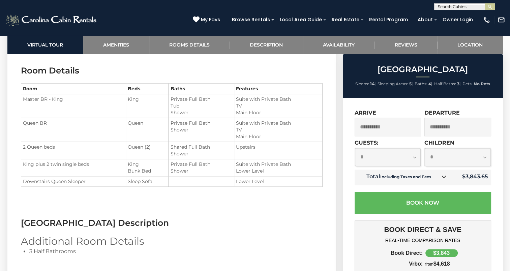
scroll to position [809, 0]
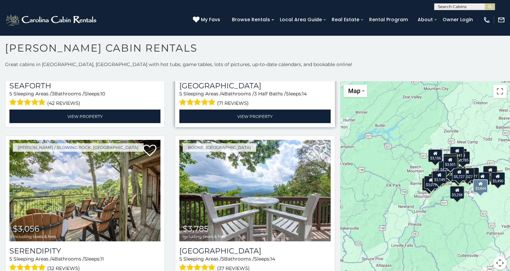
scroll to position [1315, 0]
